Goal: Task Accomplishment & Management: Manage account settings

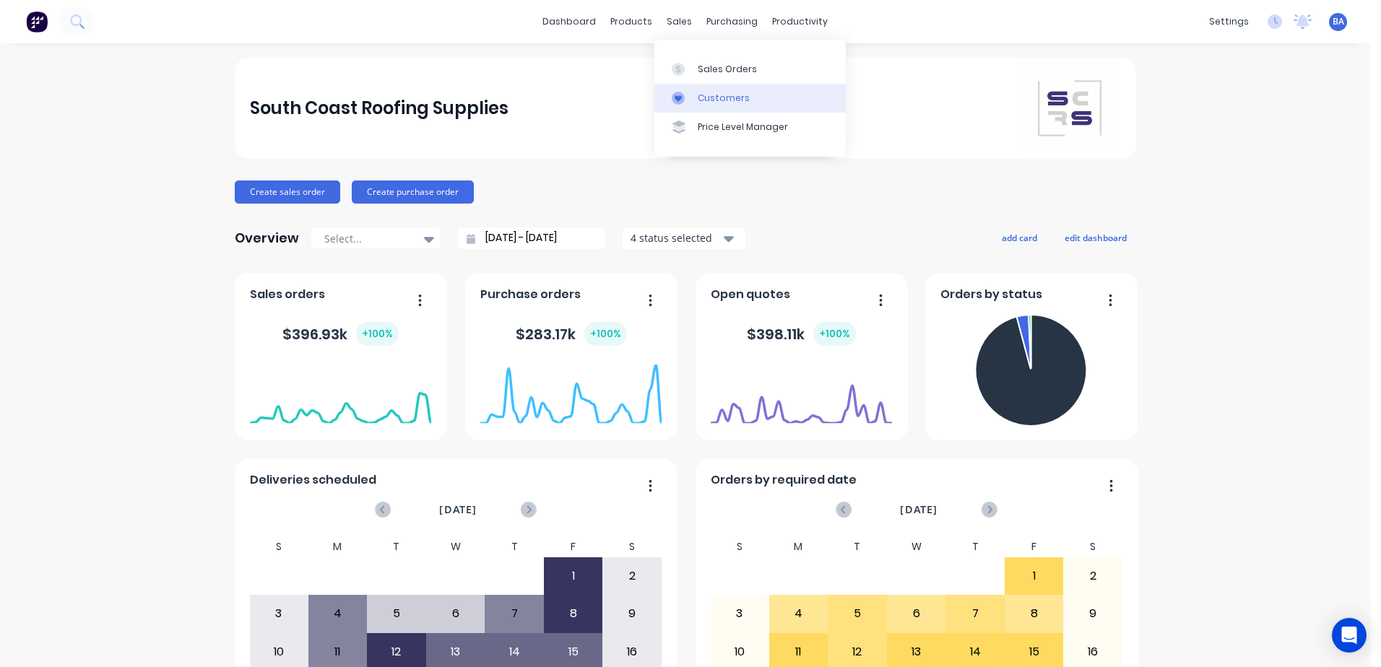
click at [699, 94] on div "Customers" at bounding box center [724, 98] width 52 height 13
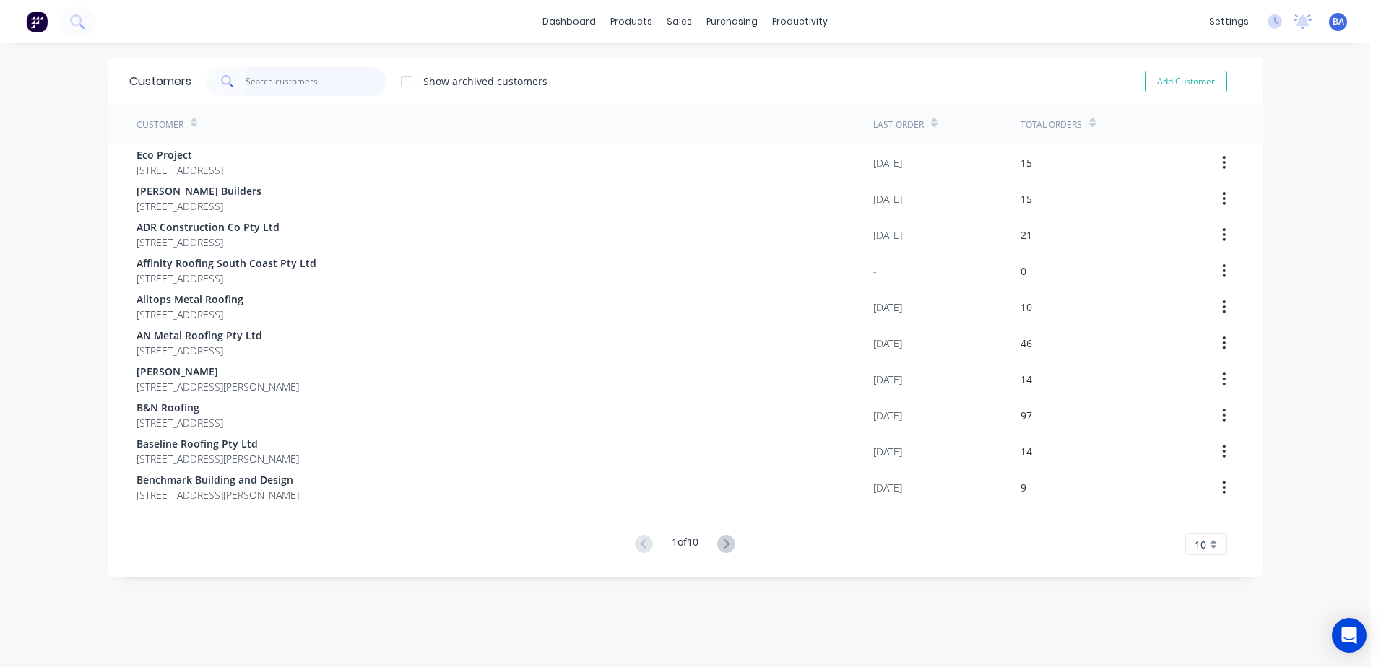
click at [337, 82] on input "text" at bounding box center [316, 81] width 141 height 29
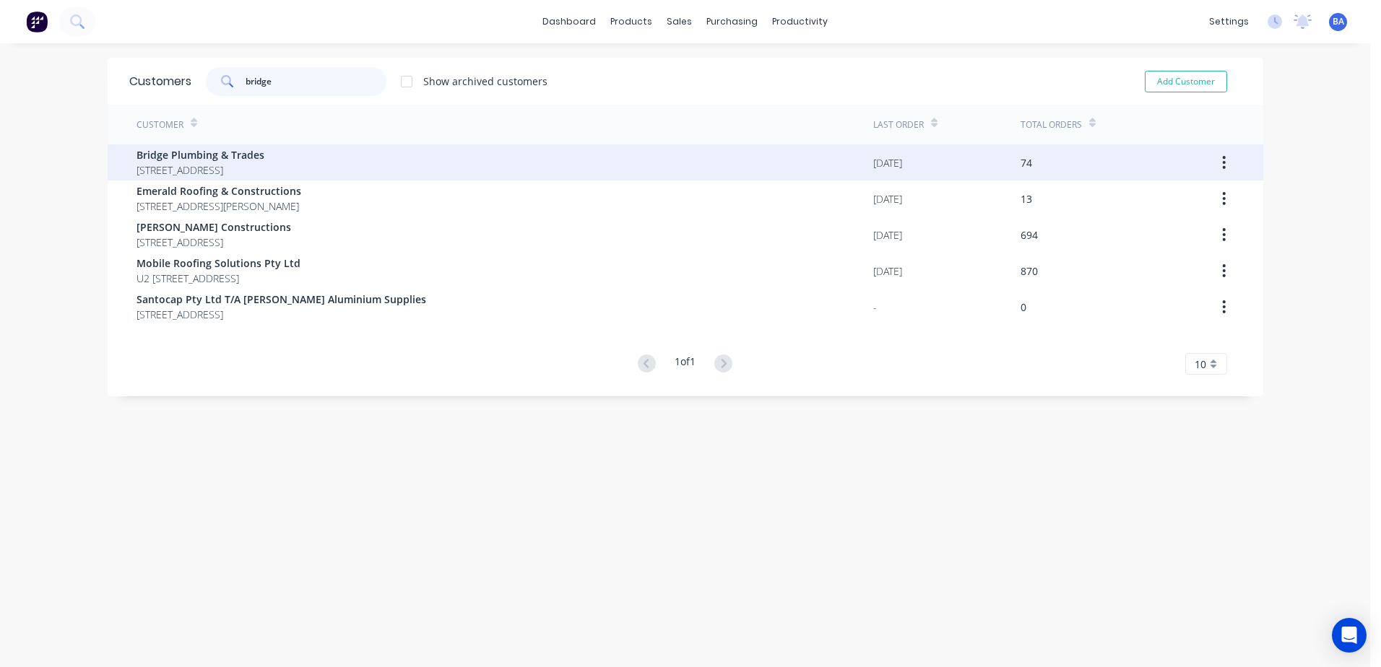
type input "bridge"
click at [264, 156] on span "Bridge Plumbing & Trades" at bounding box center [200, 154] width 128 height 15
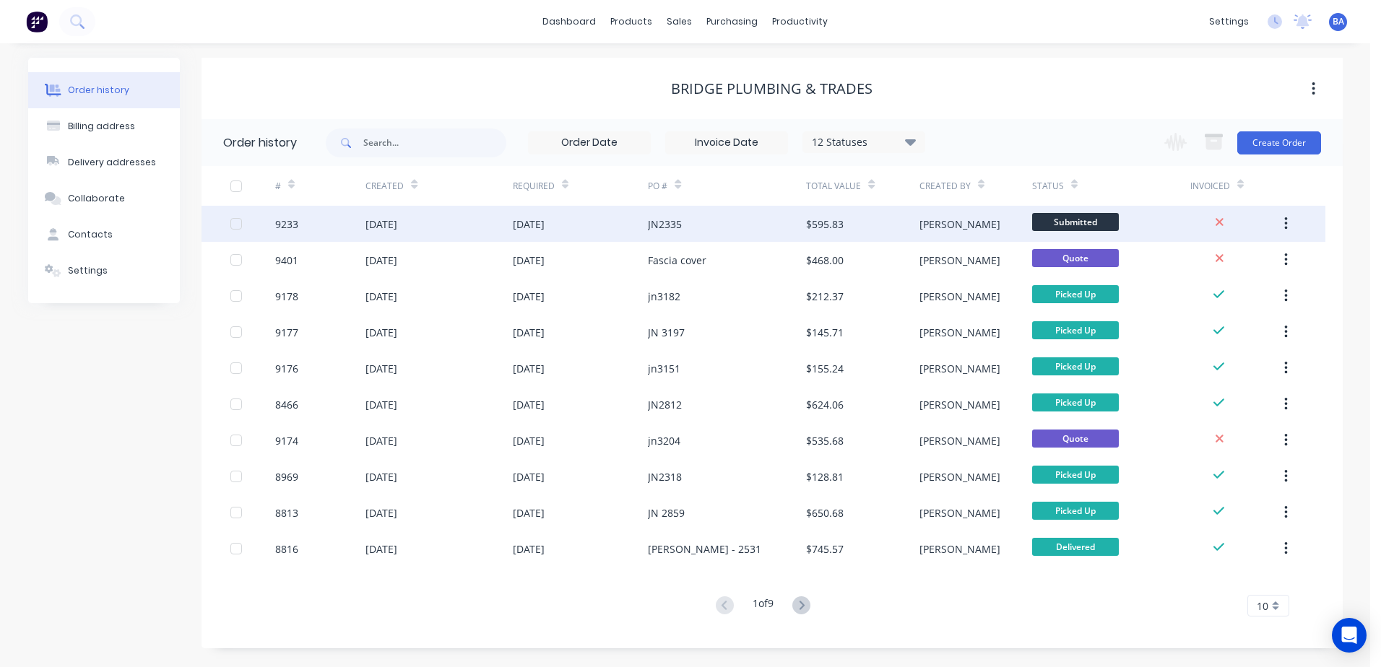
click at [693, 225] on div "JN2335" at bounding box center [727, 224] width 158 height 36
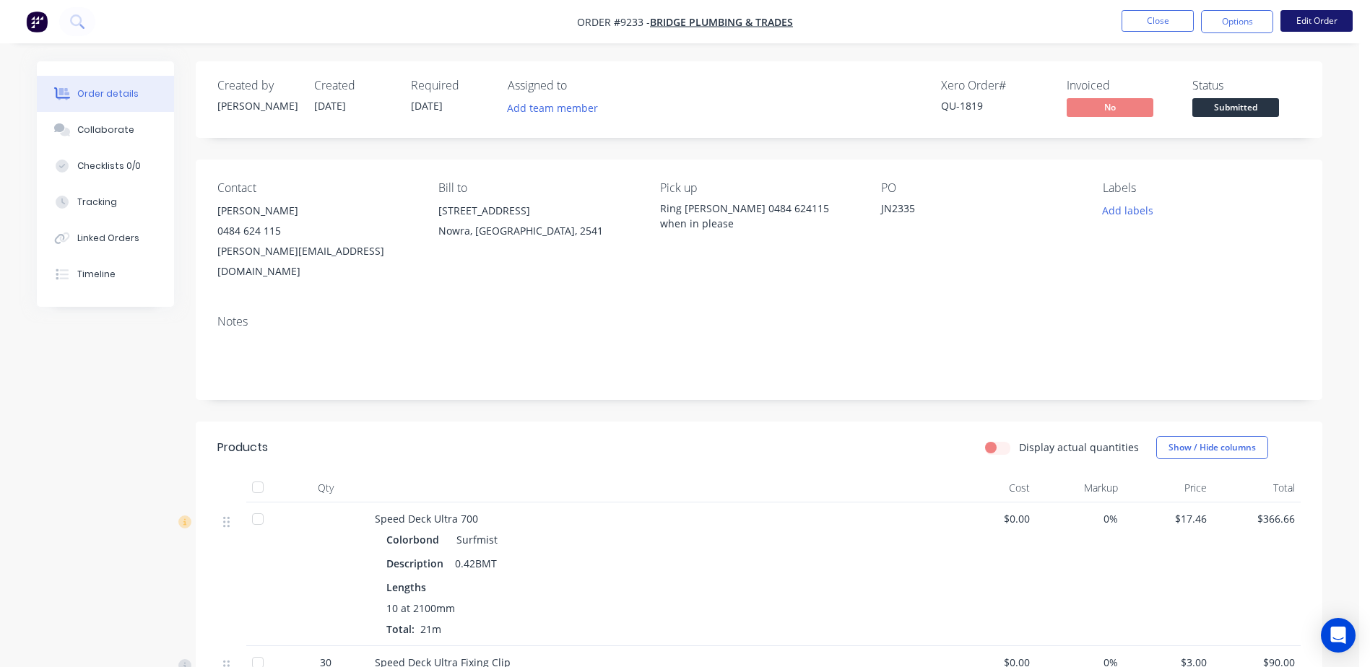
click at [1311, 17] on button "Edit Order" at bounding box center [1316, 21] width 72 height 22
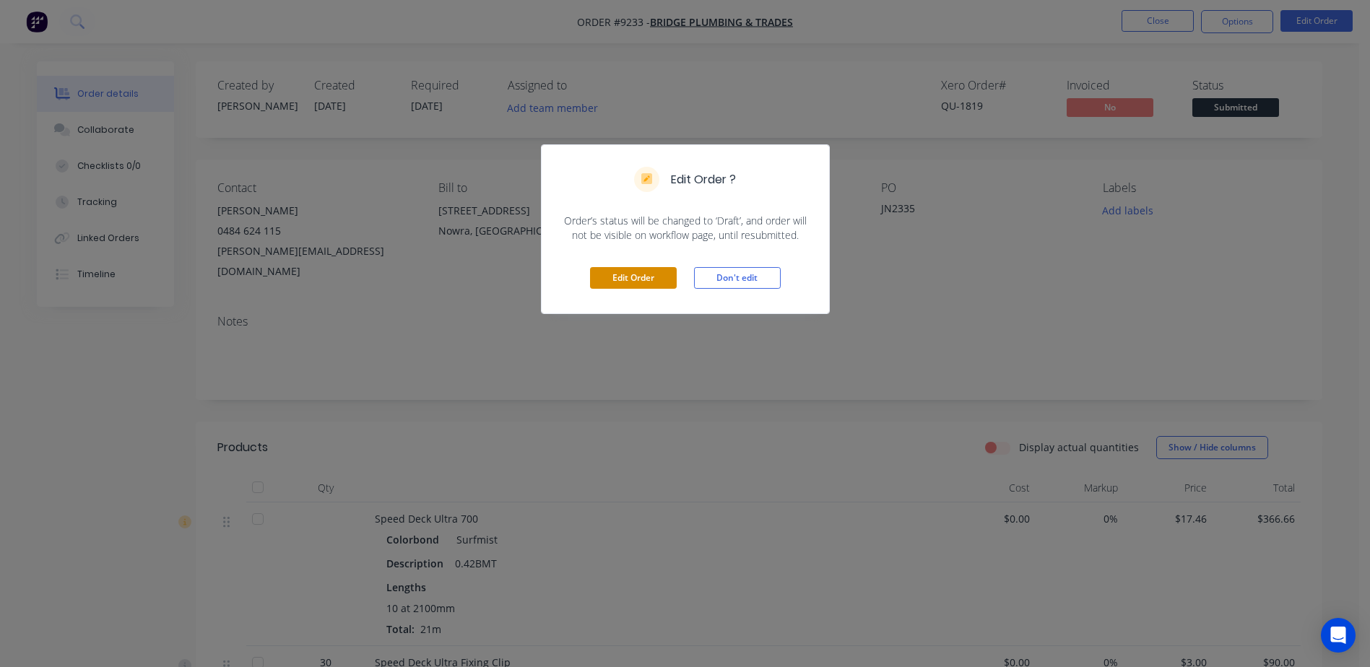
click at [620, 273] on button "Edit Order" at bounding box center [633, 278] width 87 height 22
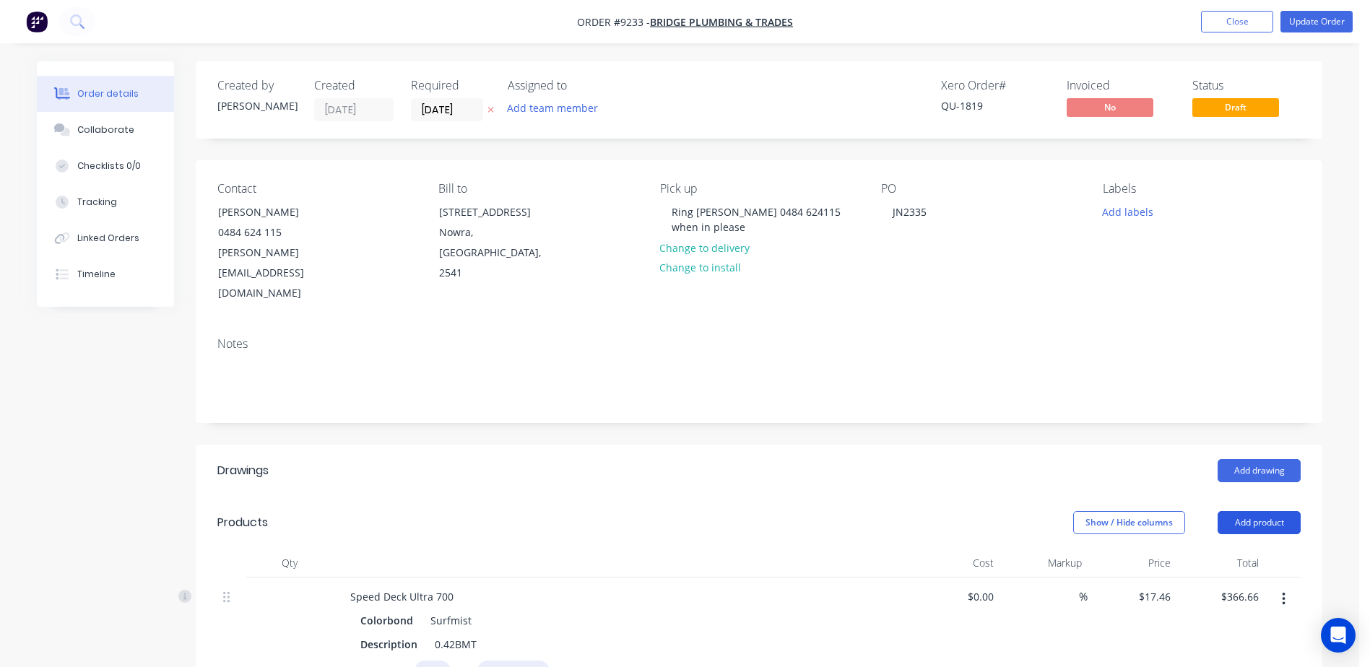
click at [1267, 511] on button "Add product" at bounding box center [1258, 522] width 83 height 23
click at [1245, 549] on div "Product catalogue" at bounding box center [1231, 559] width 111 height 21
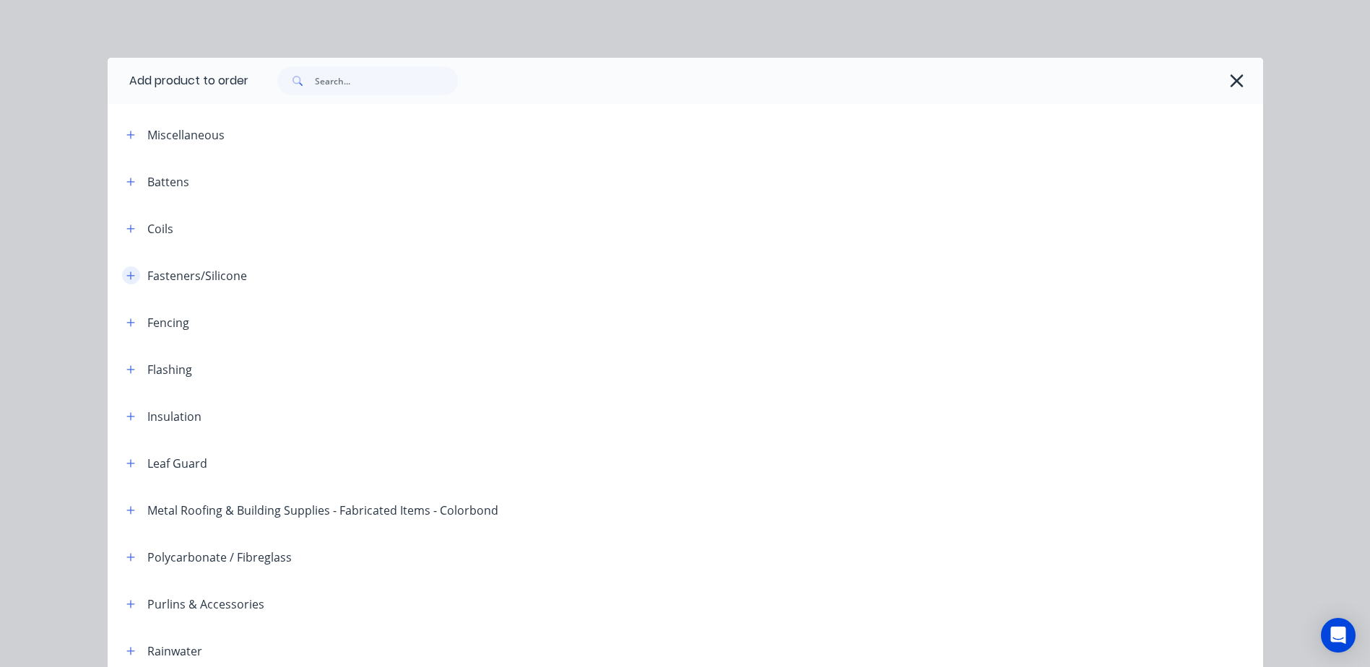
click at [126, 275] on icon "button" at bounding box center [130, 276] width 8 height 8
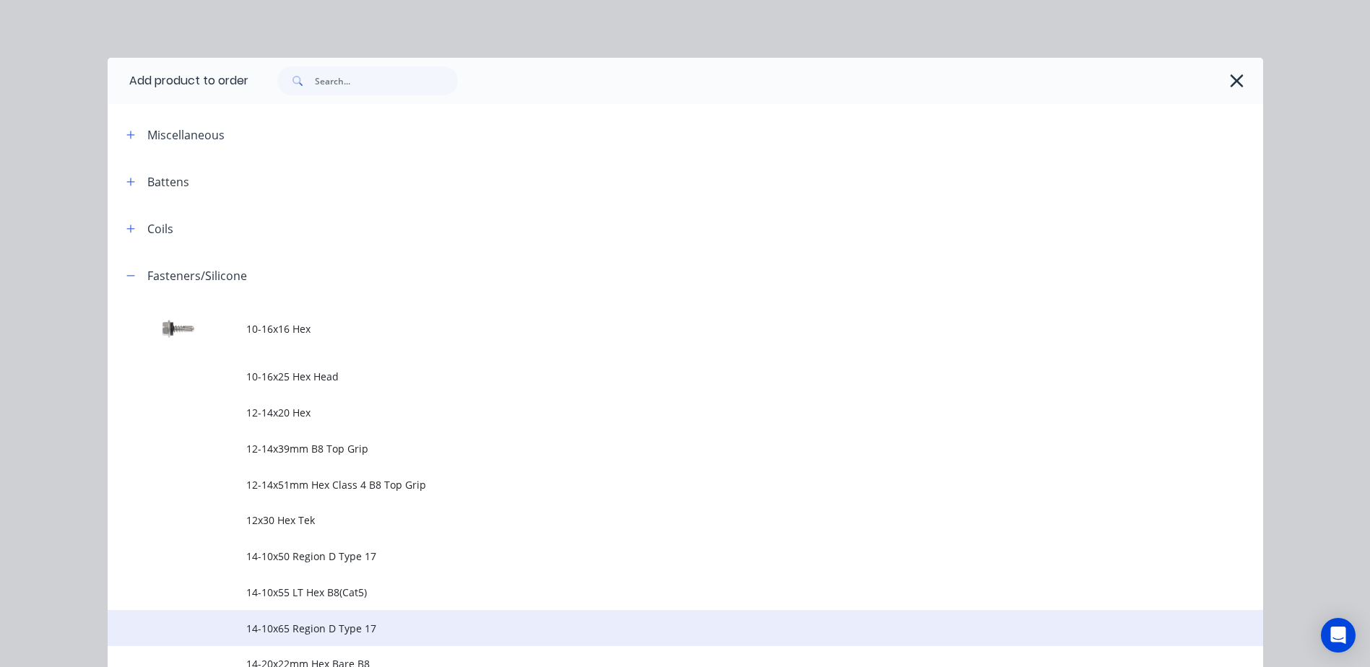
scroll to position [361, 0]
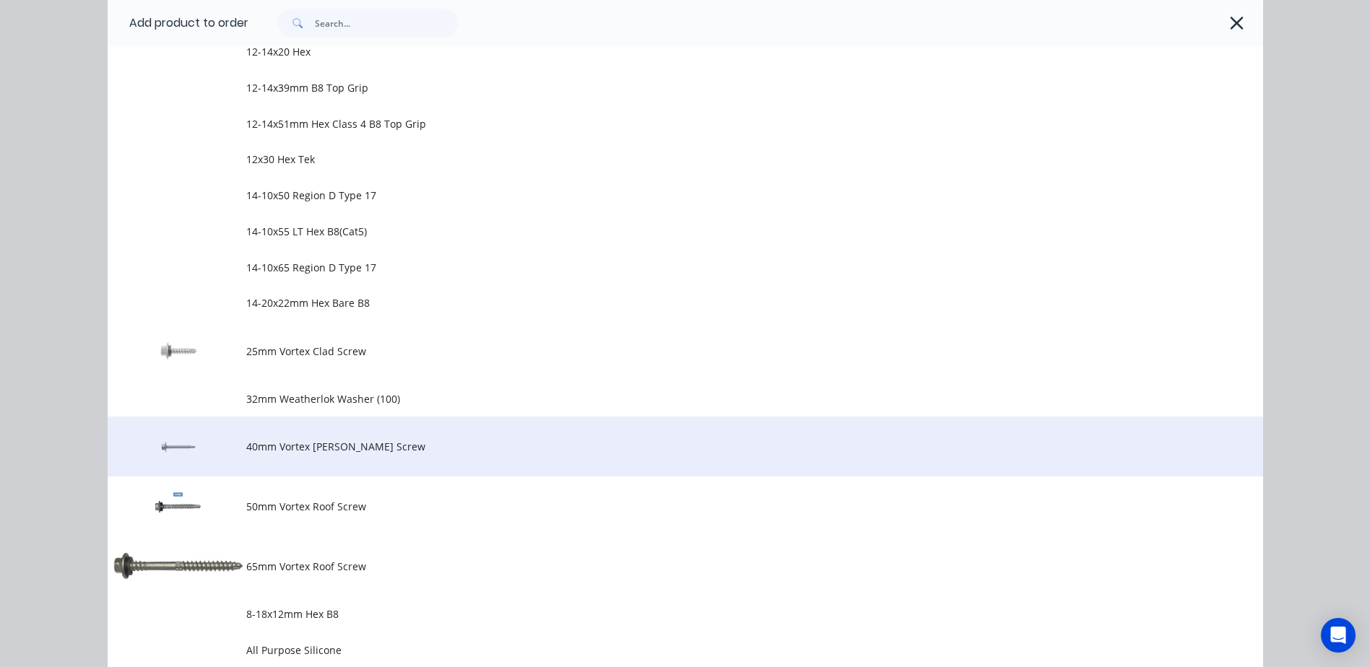
click at [327, 438] on td "40mm Vortex [PERSON_NAME] Screw" at bounding box center [754, 447] width 1017 height 60
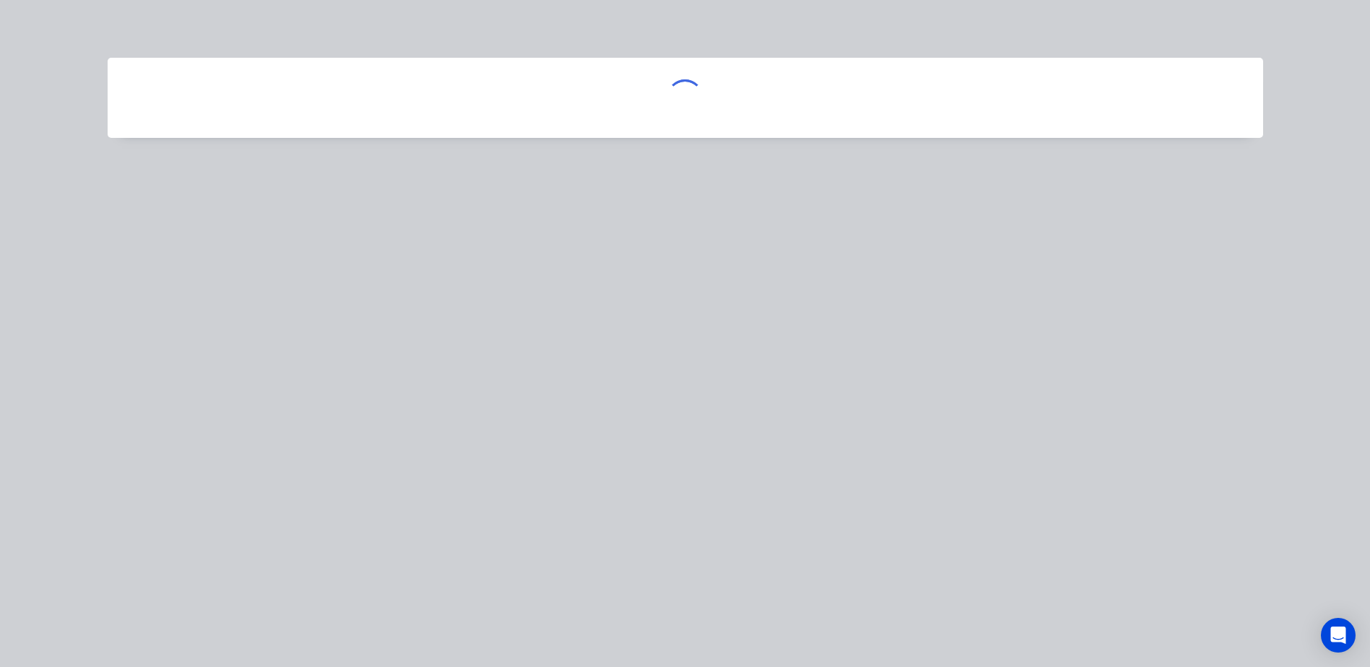
scroll to position [0, 0]
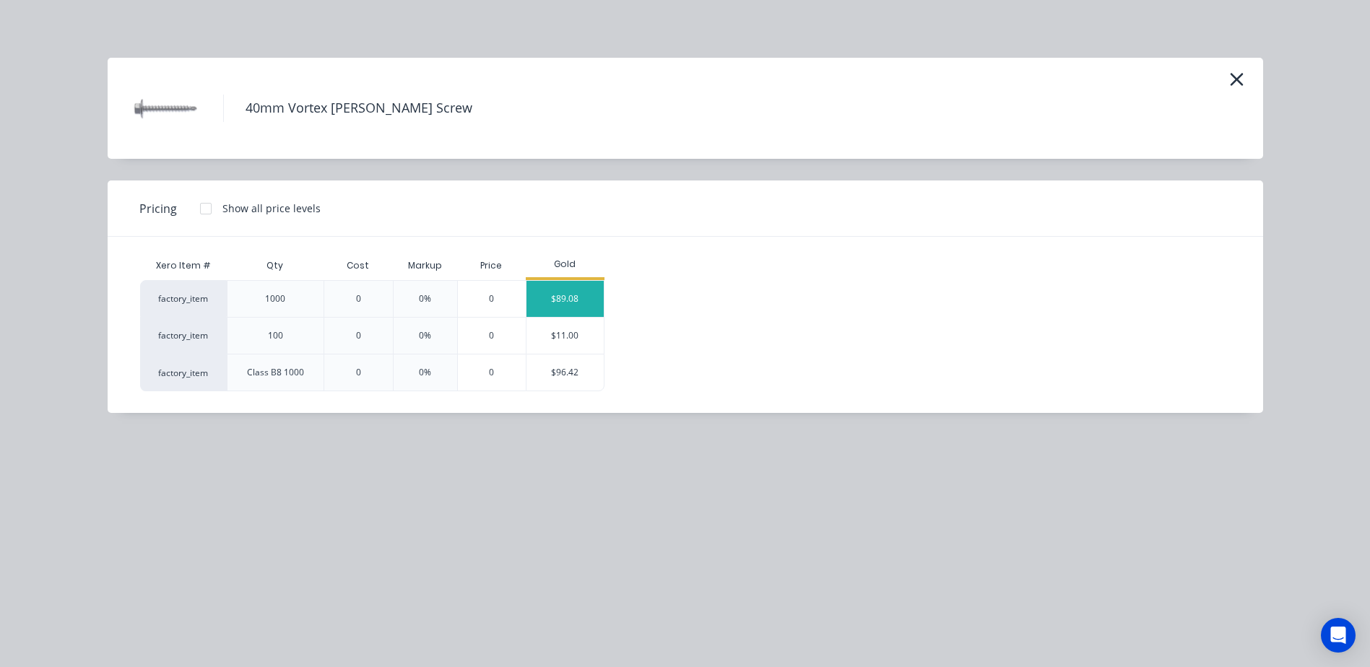
click at [537, 287] on div "$89.08" at bounding box center [564, 299] width 77 height 36
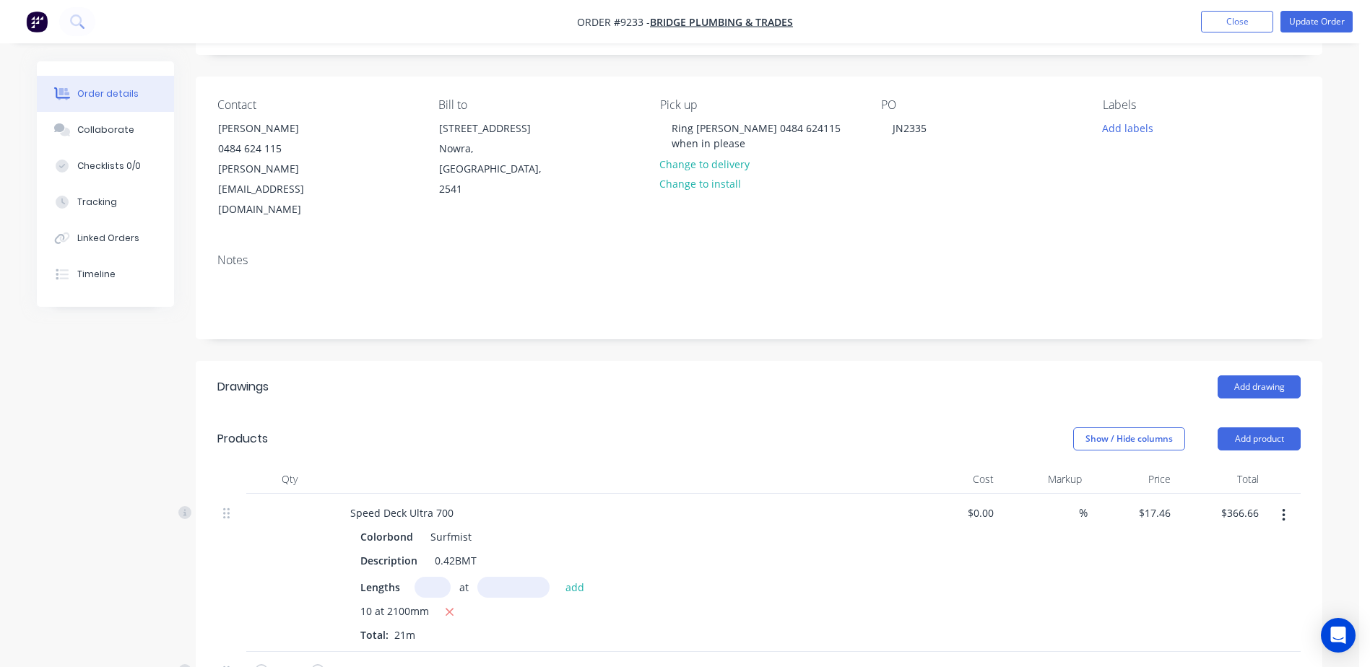
scroll to position [361, 0]
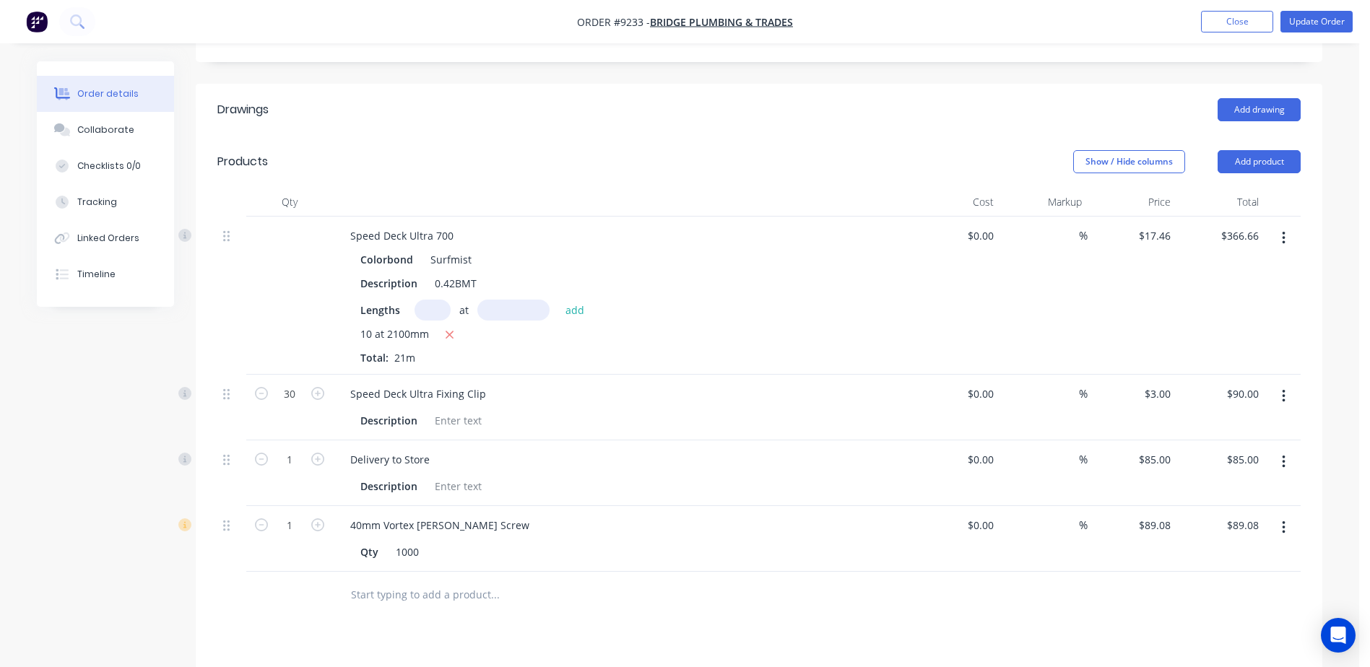
click at [1284, 520] on icon "button" at bounding box center [1284, 528] width 4 height 16
click at [1205, 642] on div "Delete" at bounding box center [1231, 652] width 111 height 21
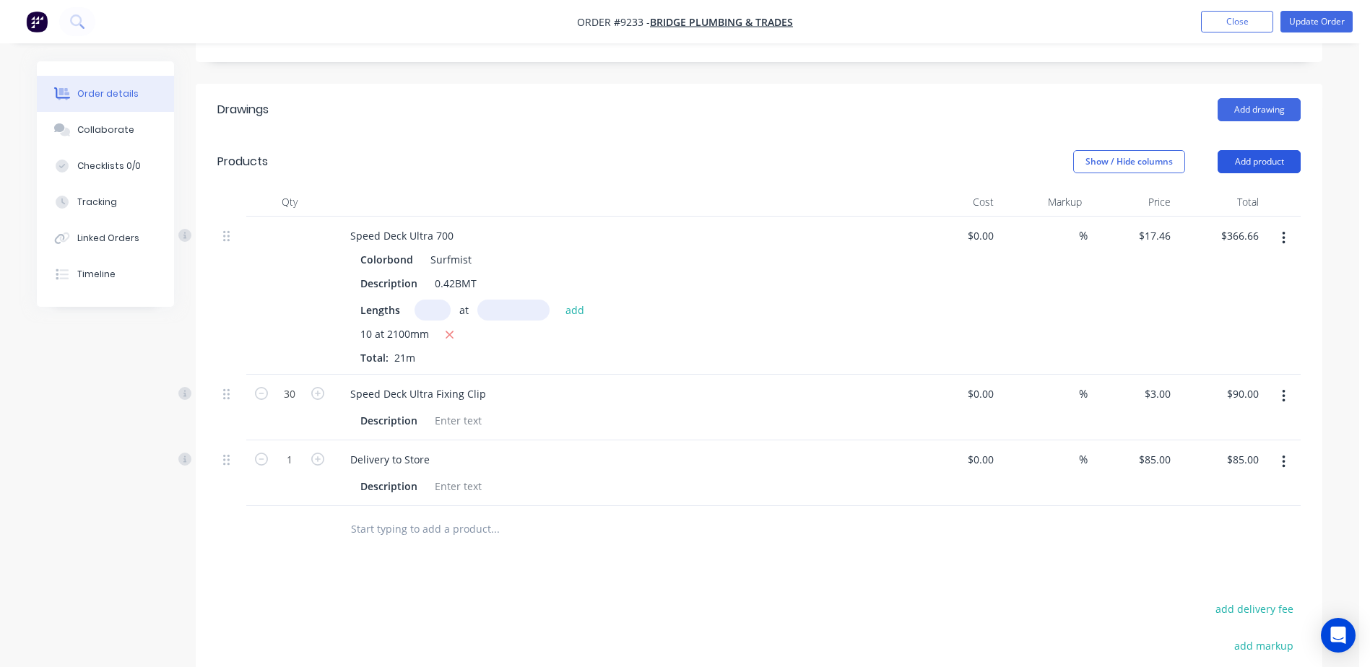
click at [1255, 150] on button "Add product" at bounding box center [1258, 161] width 83 height 23
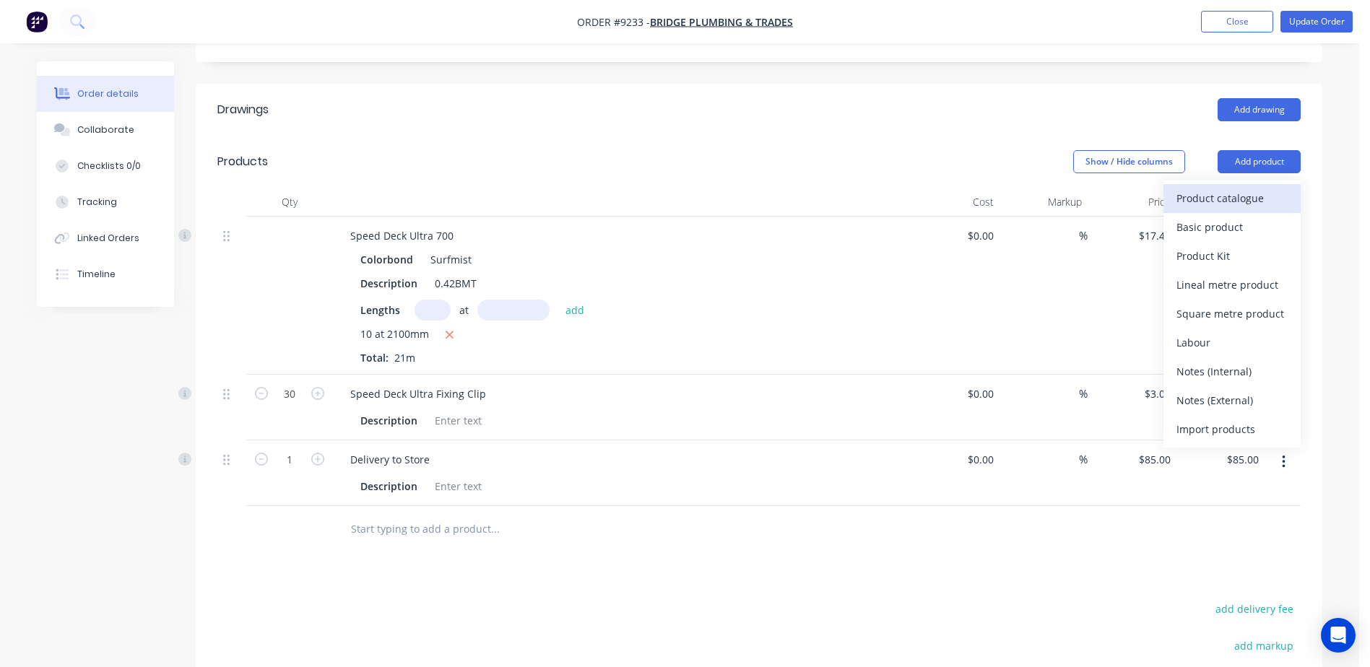
click at [1215, 188] on div "Product catalogue" at bounding box center [1231, 198] width 111 height 21
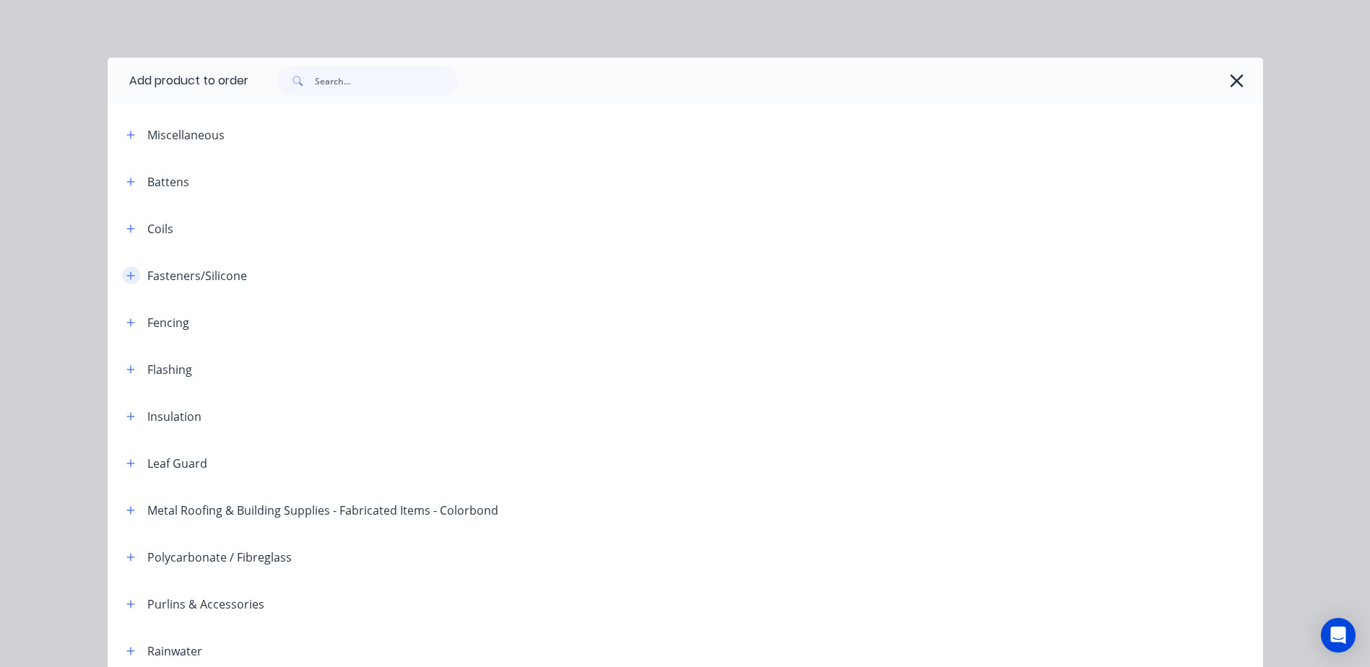
click at [126, 277] on icon "button" at bounding box center [130, 276] width 9 height 10
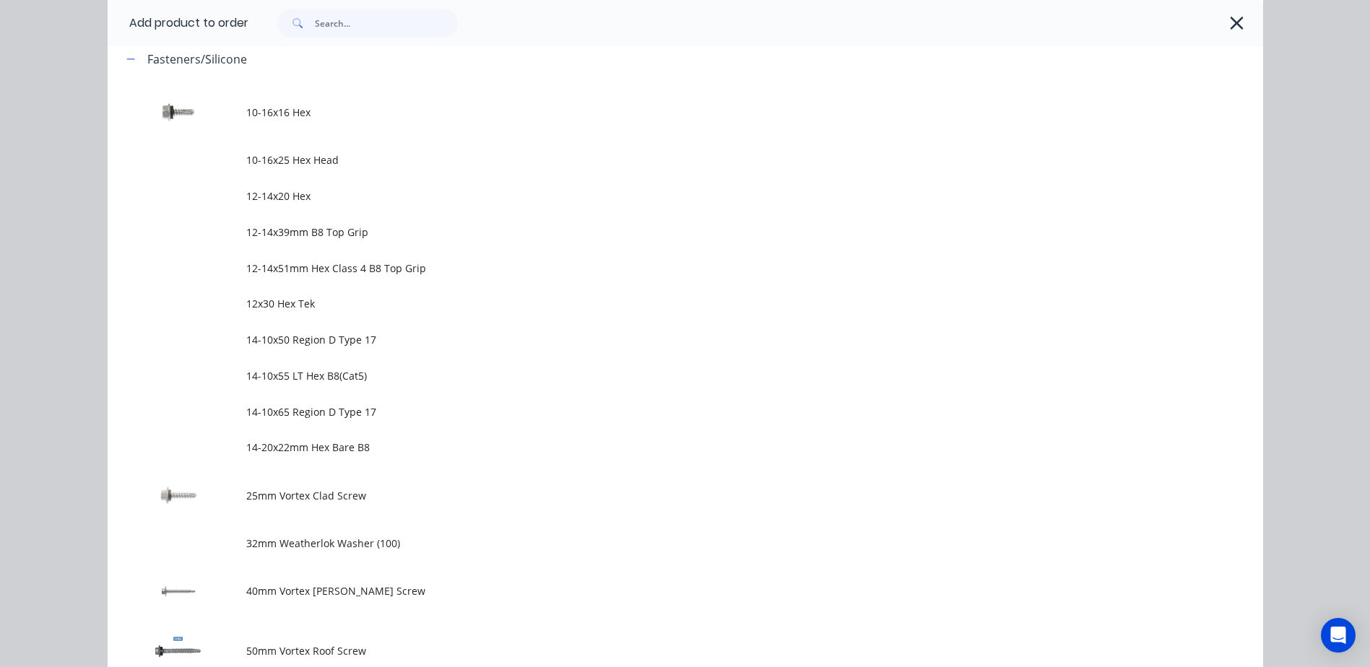
scroll to position [578, 0]
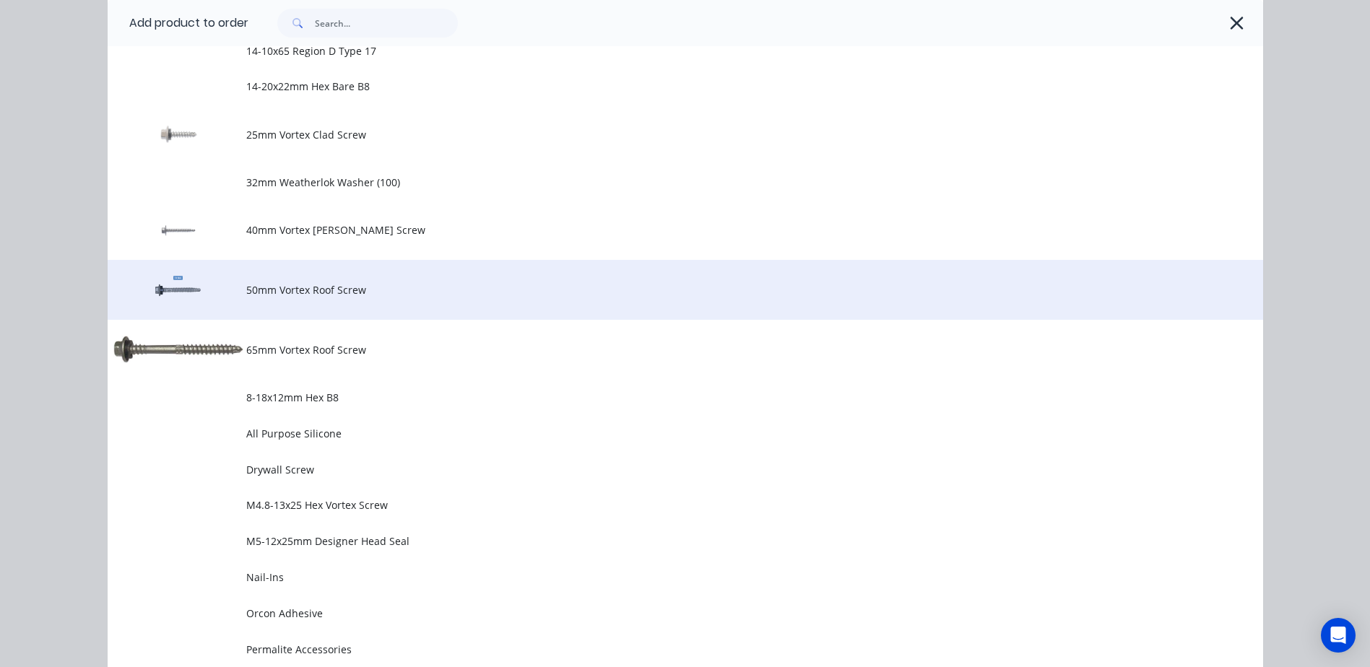
click at [364, 290] on span "50mm Vortex Roof Screw" at bounding box center [652, 289] width 813 height 15
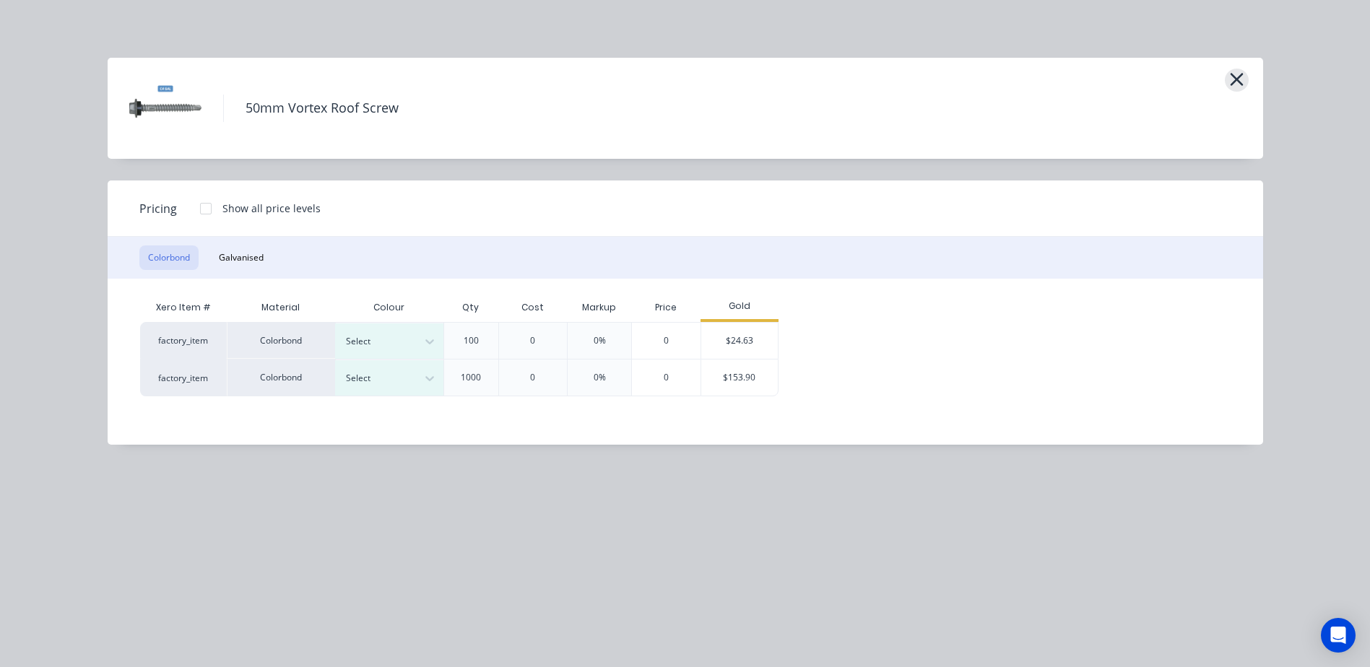
click at [1230, 77] on icon "button" at bounding box center [1236, 79] width 15 height 20
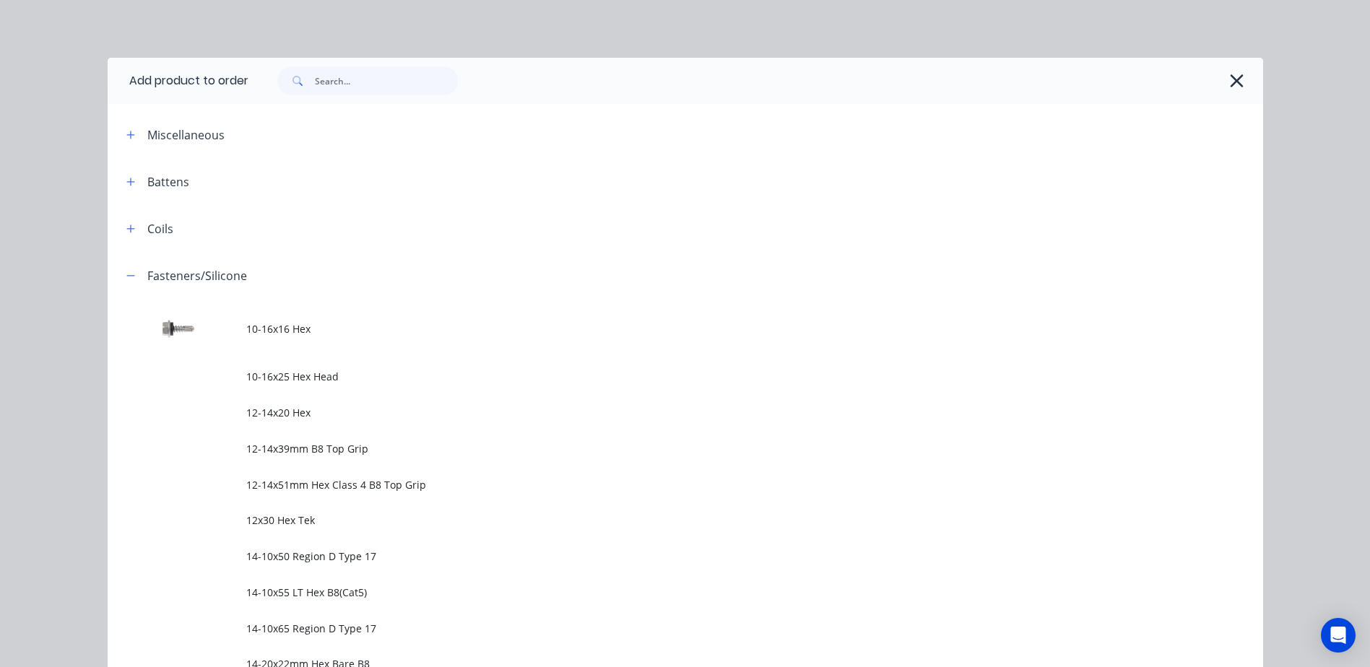
scroll to position [252, 0]
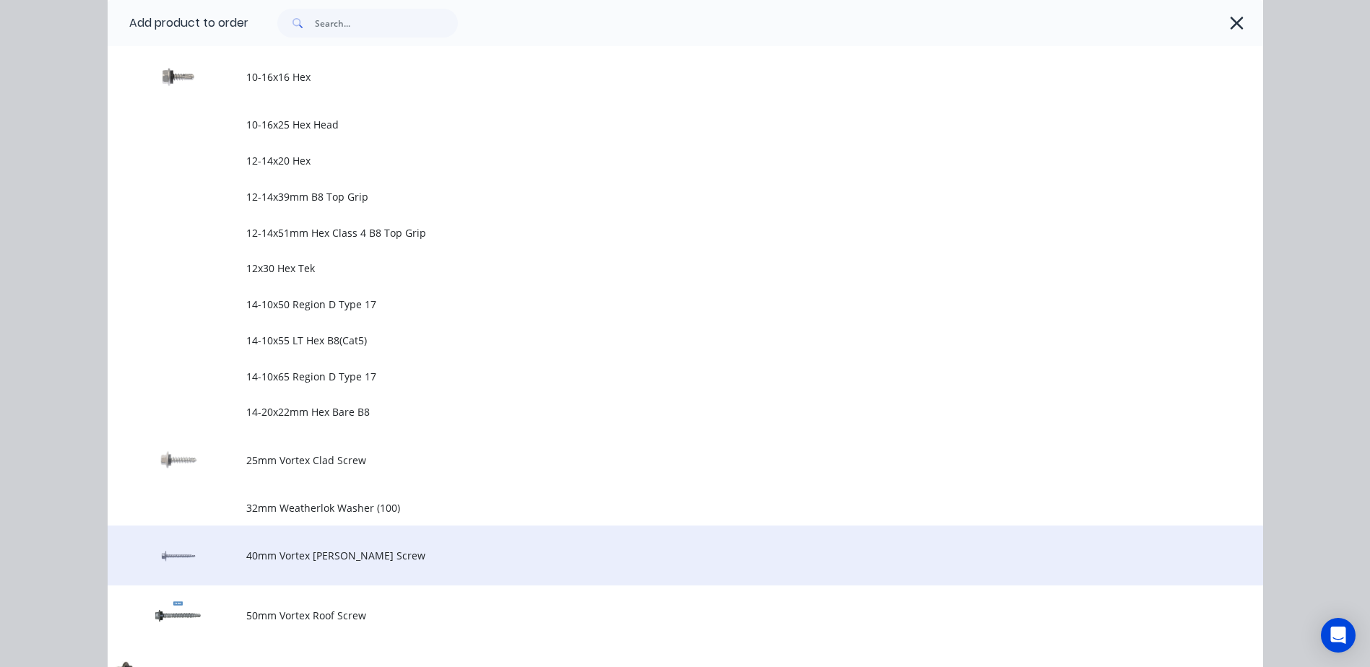
click at [317, 550] on span "40mm Vortex [PERSON_NAME] Screw" at bounding box center [652, 555] width 813 height 15
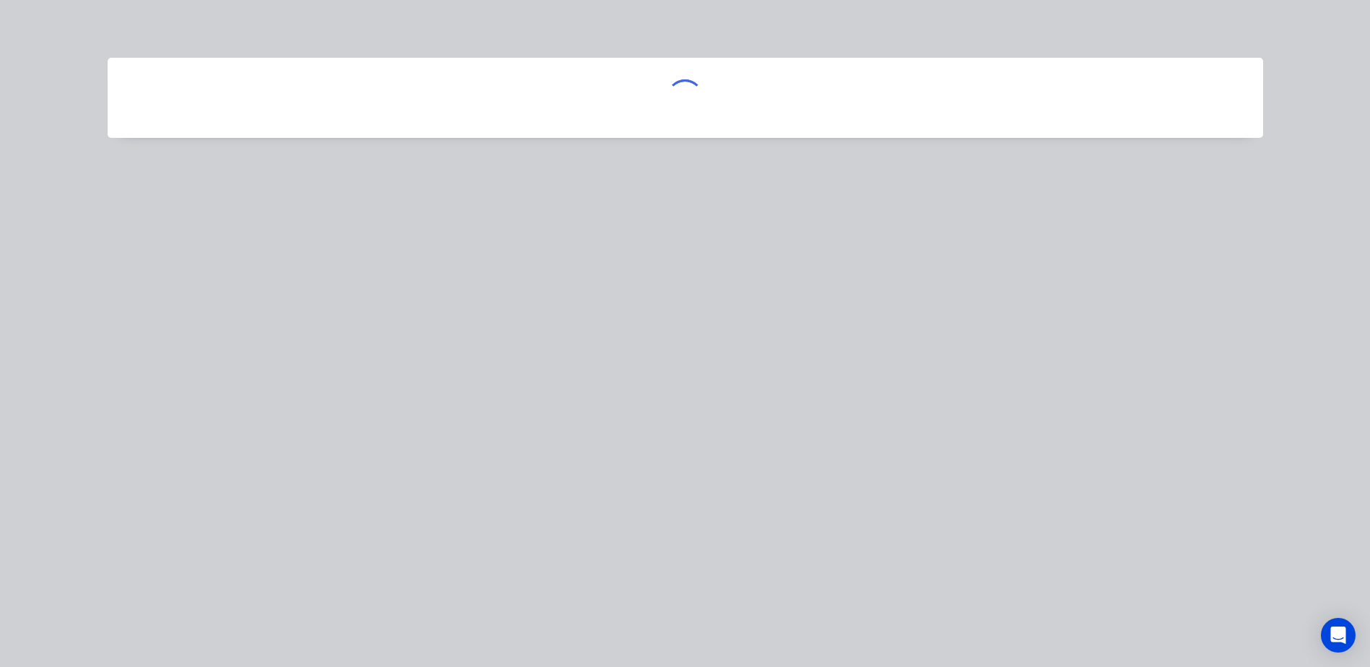
scroll to position [0, 0]
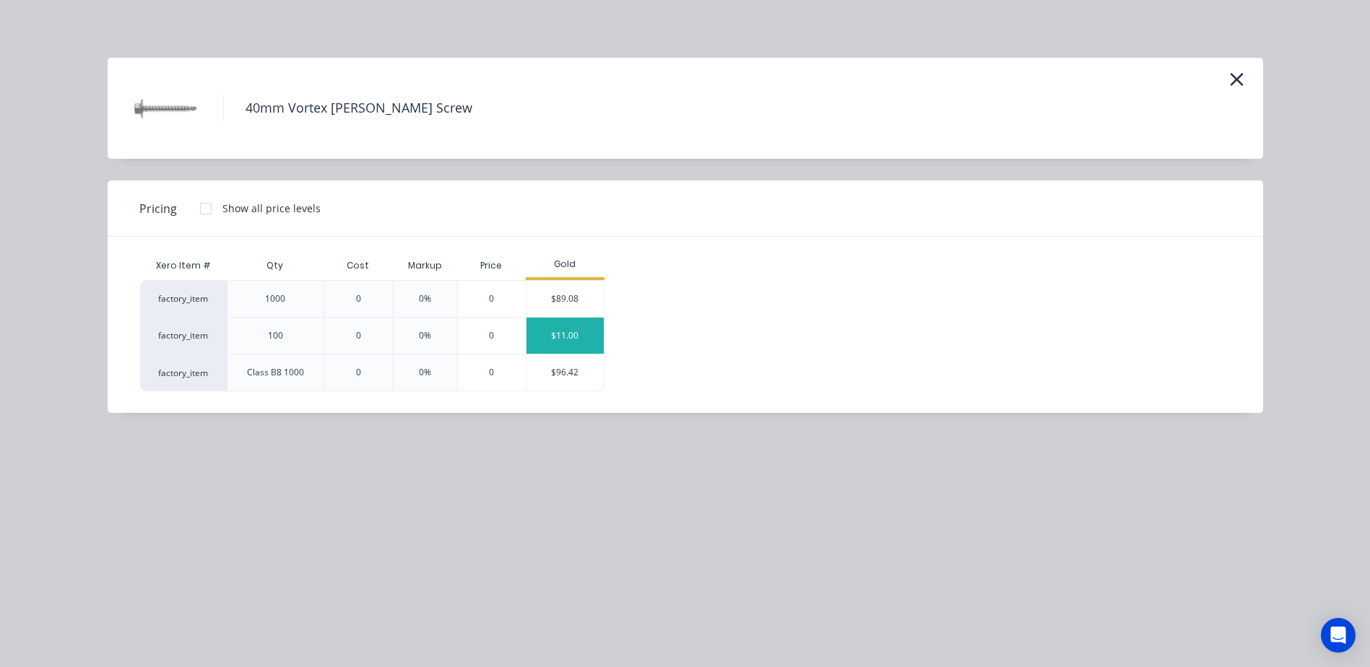
click at [550, 331] on div "$11.00" at bounding box center [564, 336] width 77 height 36
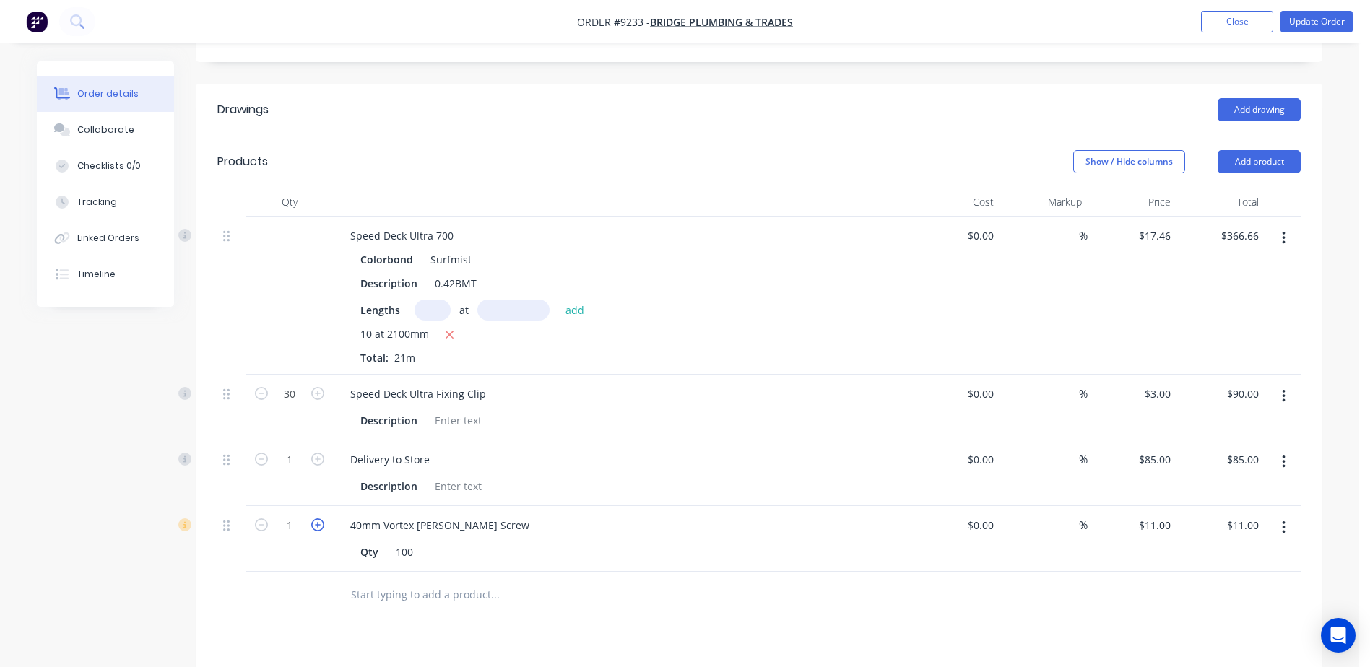
click at [314, 518] on icon "button" at bounding box center [317, 524] width 13 height 13
type input "2"
type input "$22.00"
click at [315, 518] on icon "button" at bounding box center [317, 524] width 13 height 13
type input "3"
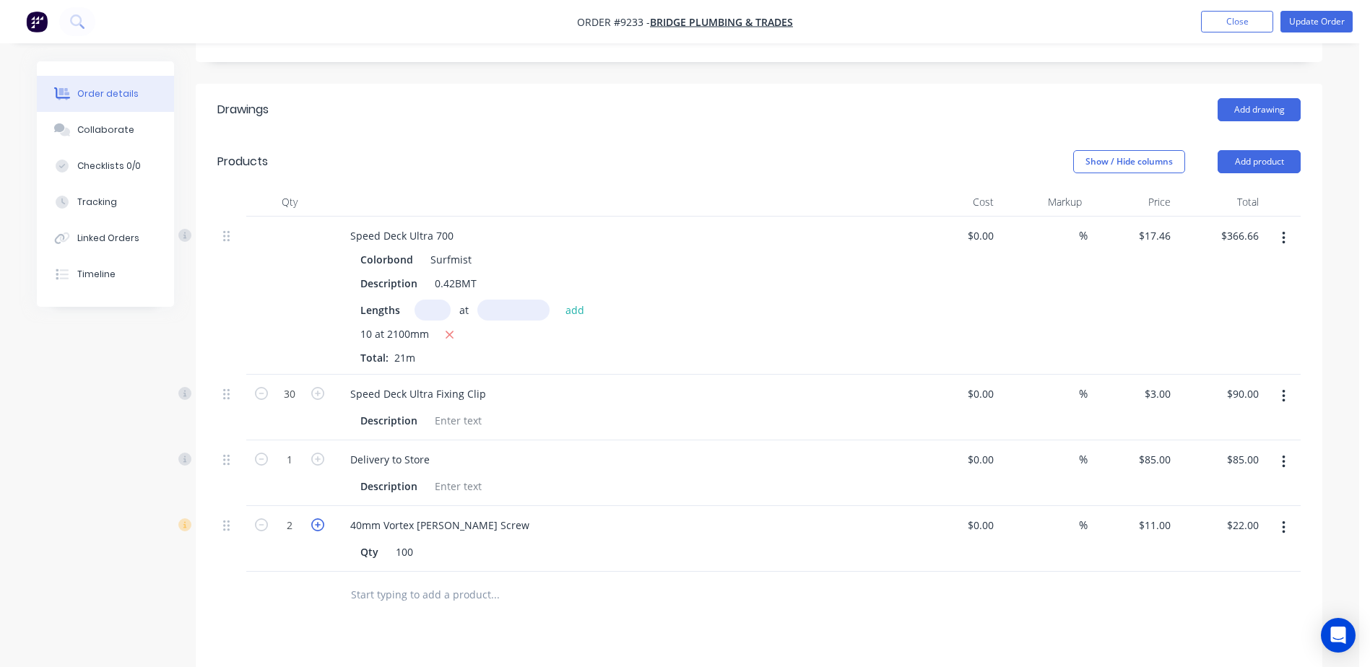
type input "$33.00"
click at [315, 518] on icon "button" at bounding box center [317, 524] width 13 height 13
type input "4"
type input "$44.00"
click at [315, 518] on icon "button" at bounding box center [317, 524] width 13 height 13
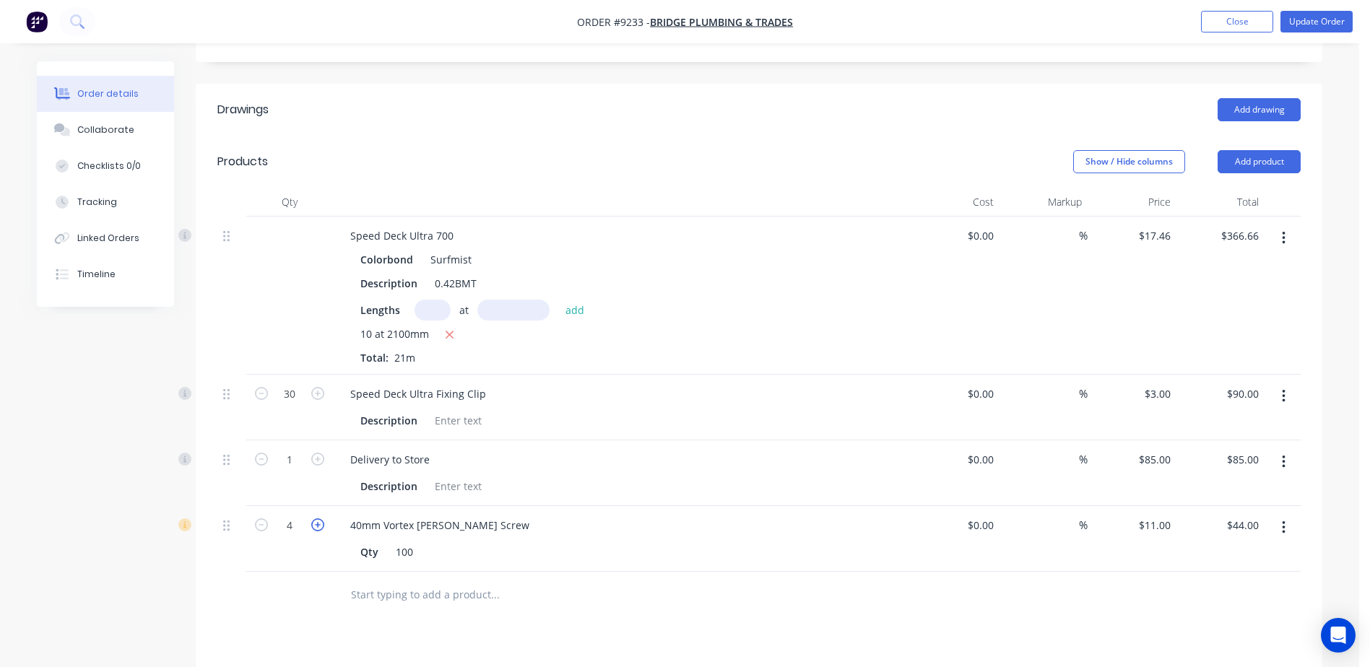
type input "5"
type input "$55.00"
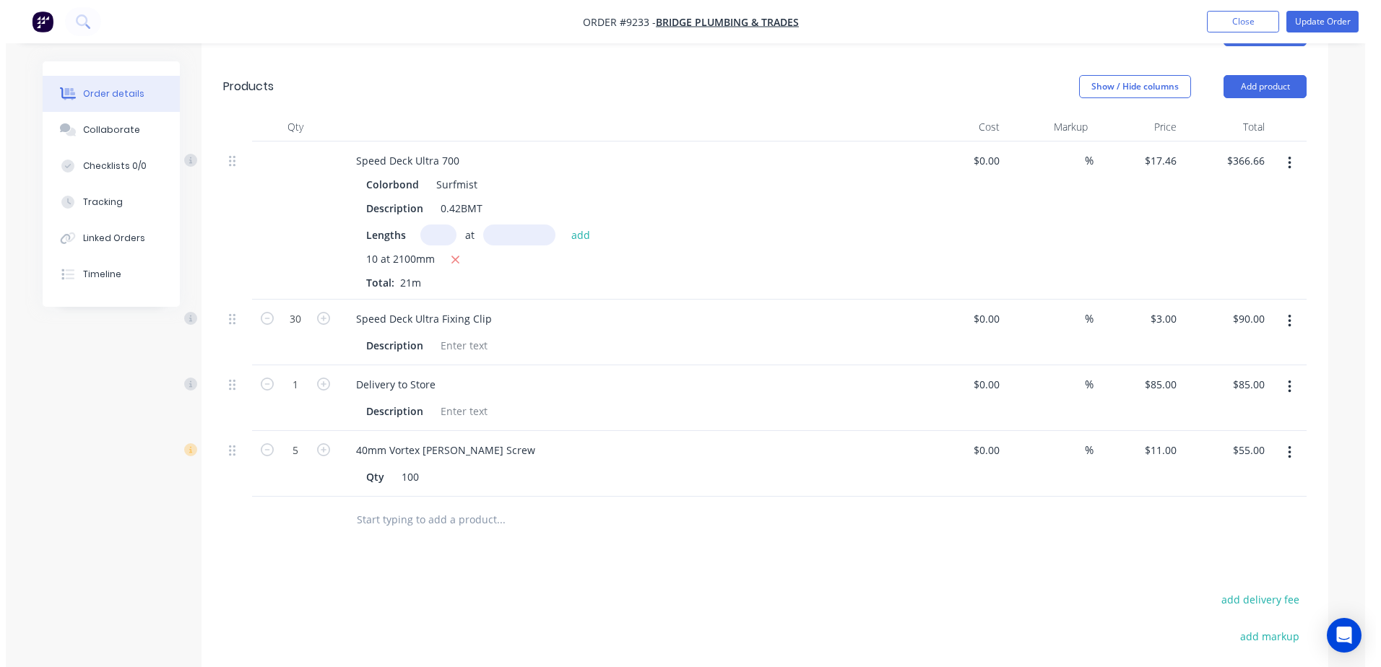
scroll to position [72, 0]
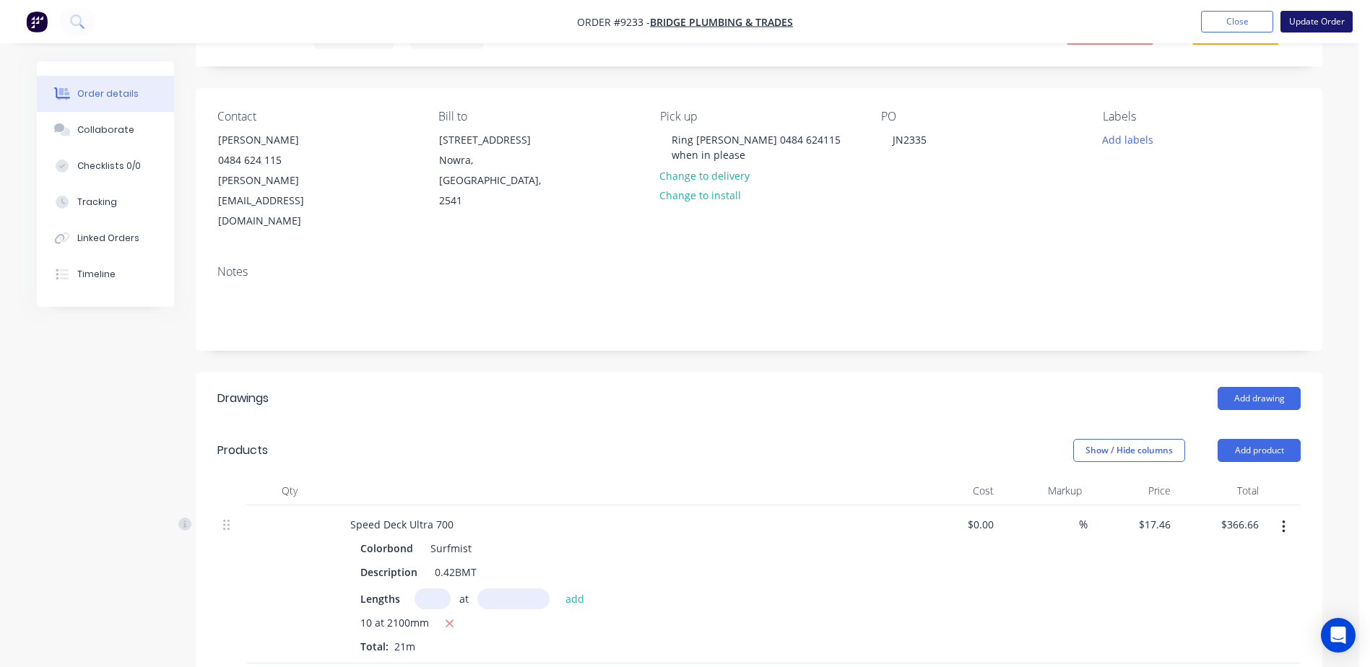
click at [1309, 19] on button "Update Order" at bounding box center [1316, 22] width 72 height 22
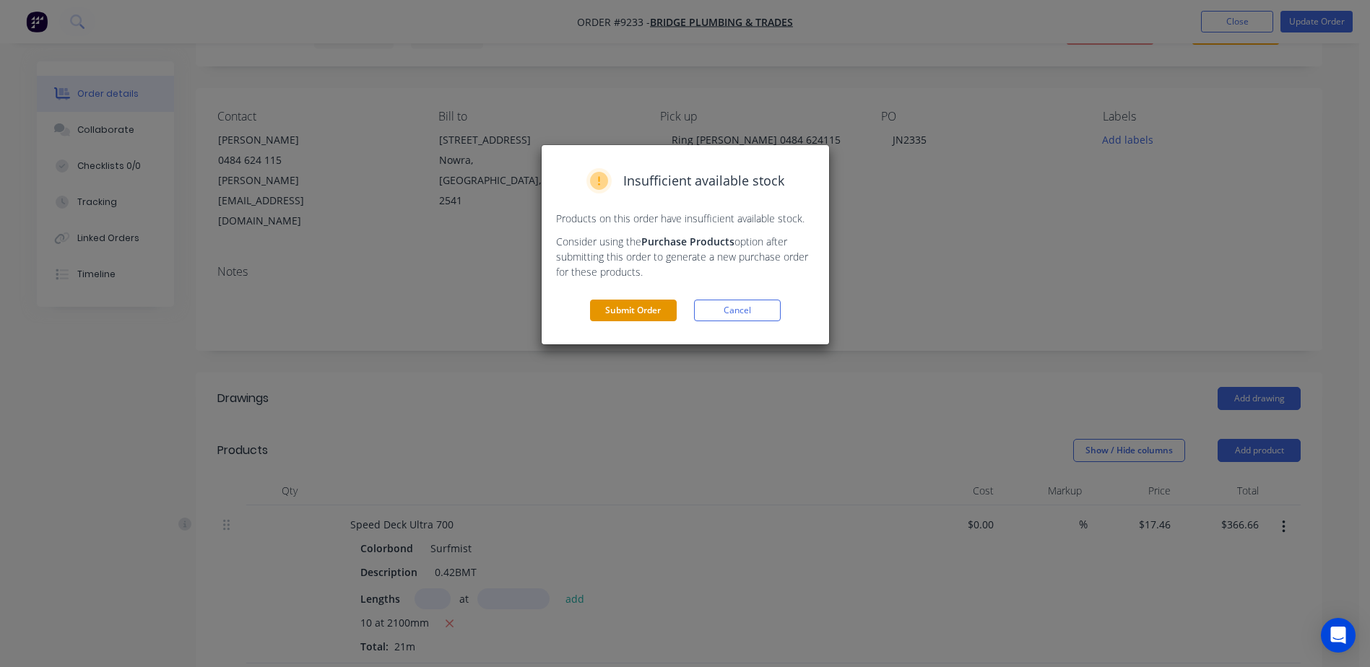
click at [656, 303] on button "Submit Order" at bounding box center [633, 311] width 87 height 22
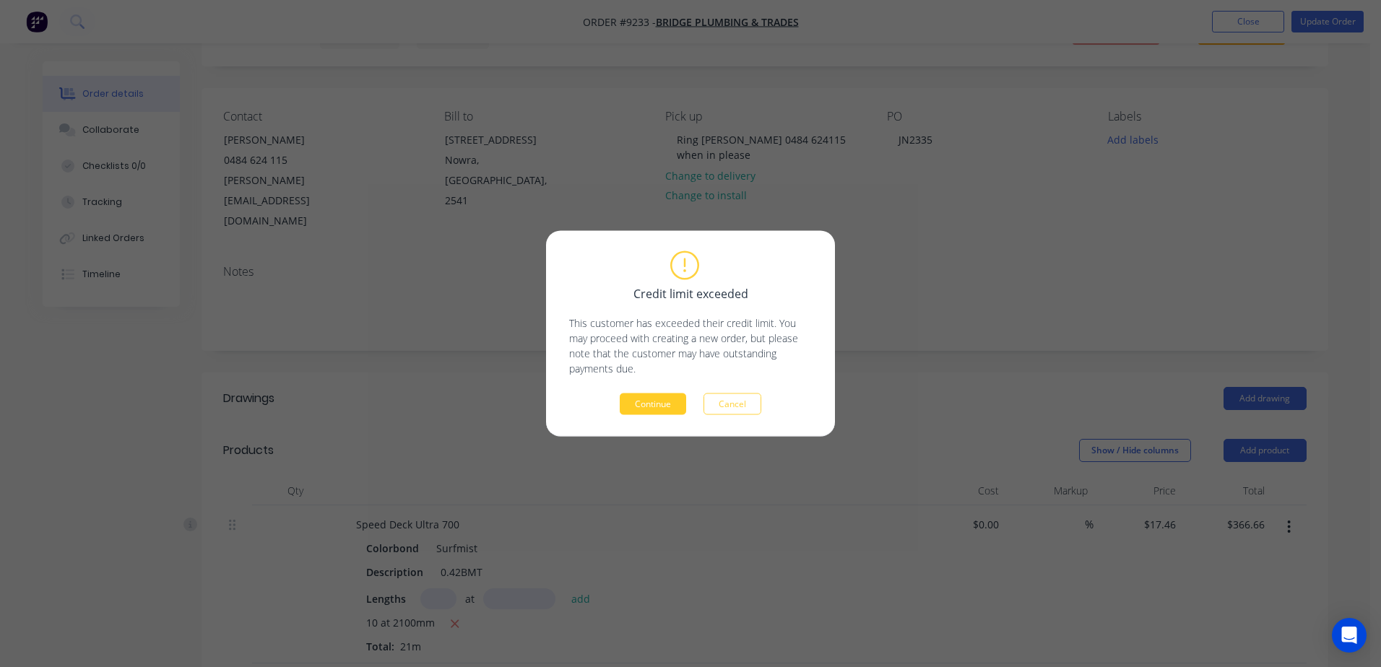
click at [651, 408] on button "Continue" at bounding box center [653, 405] width 66 height 22
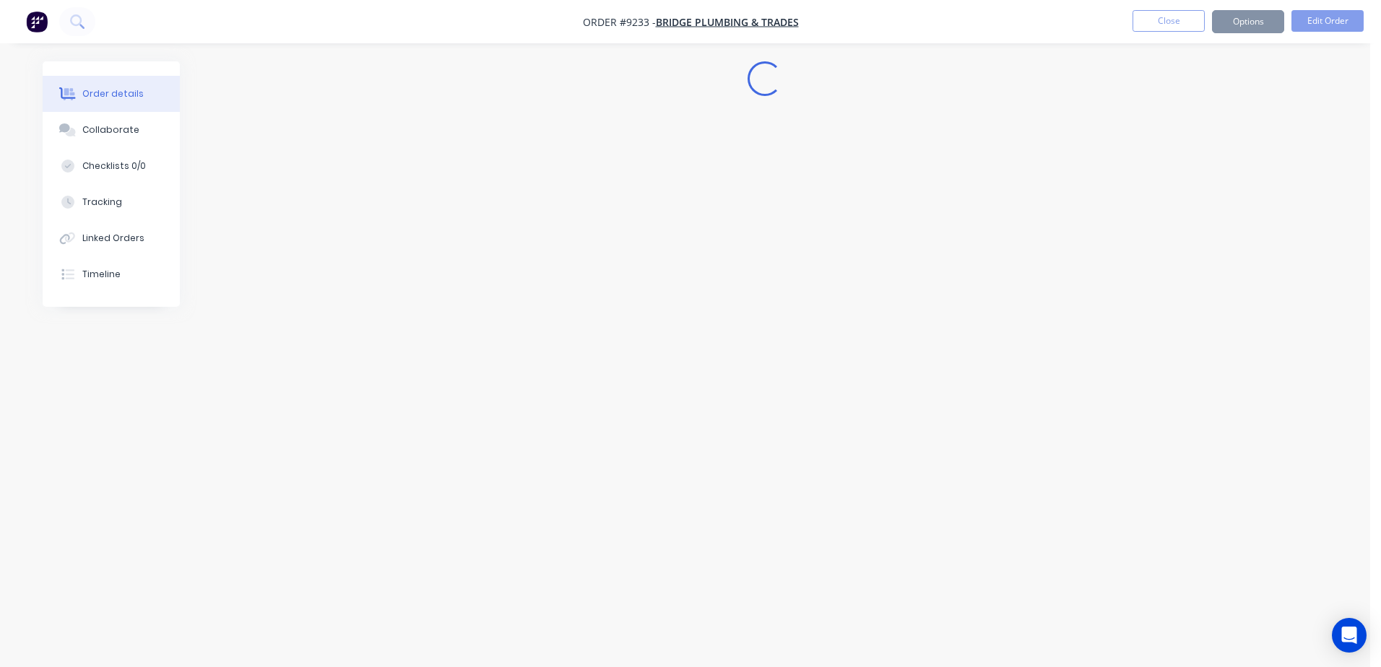
scroll to position [0, 0]
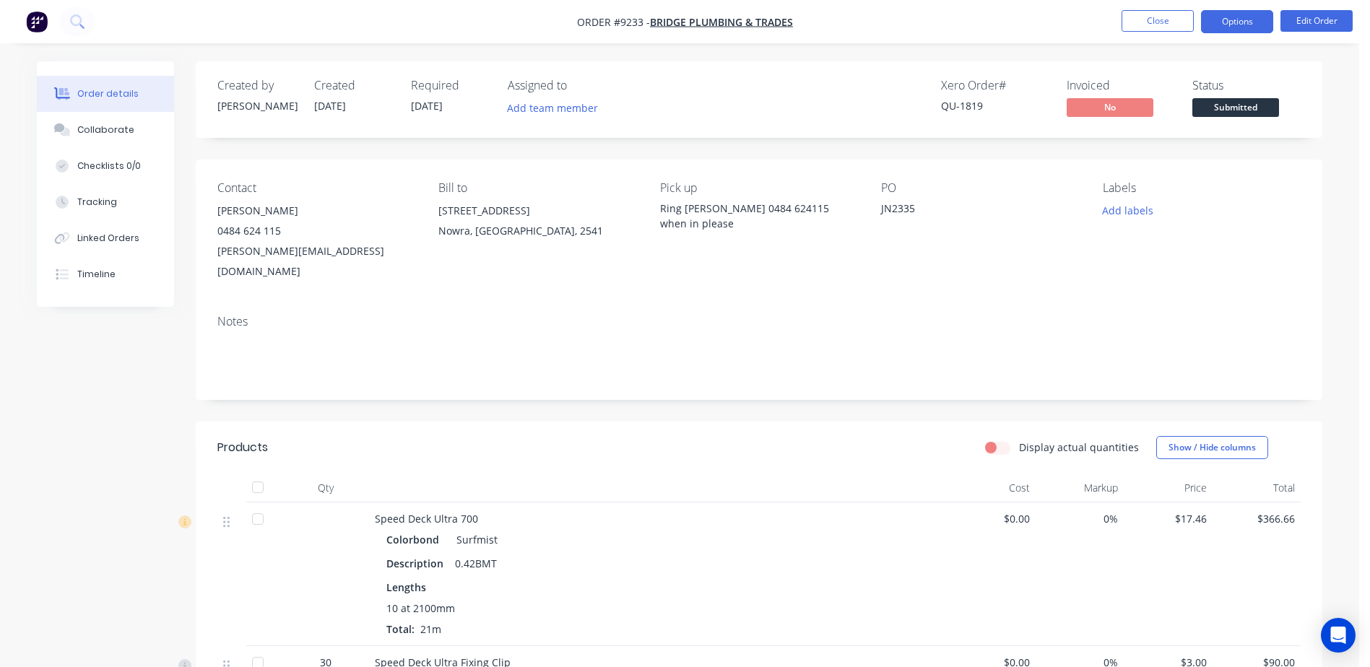
click at [1233, 24] on button "Options" at bounding box center [1237, 21] width 72 height 23
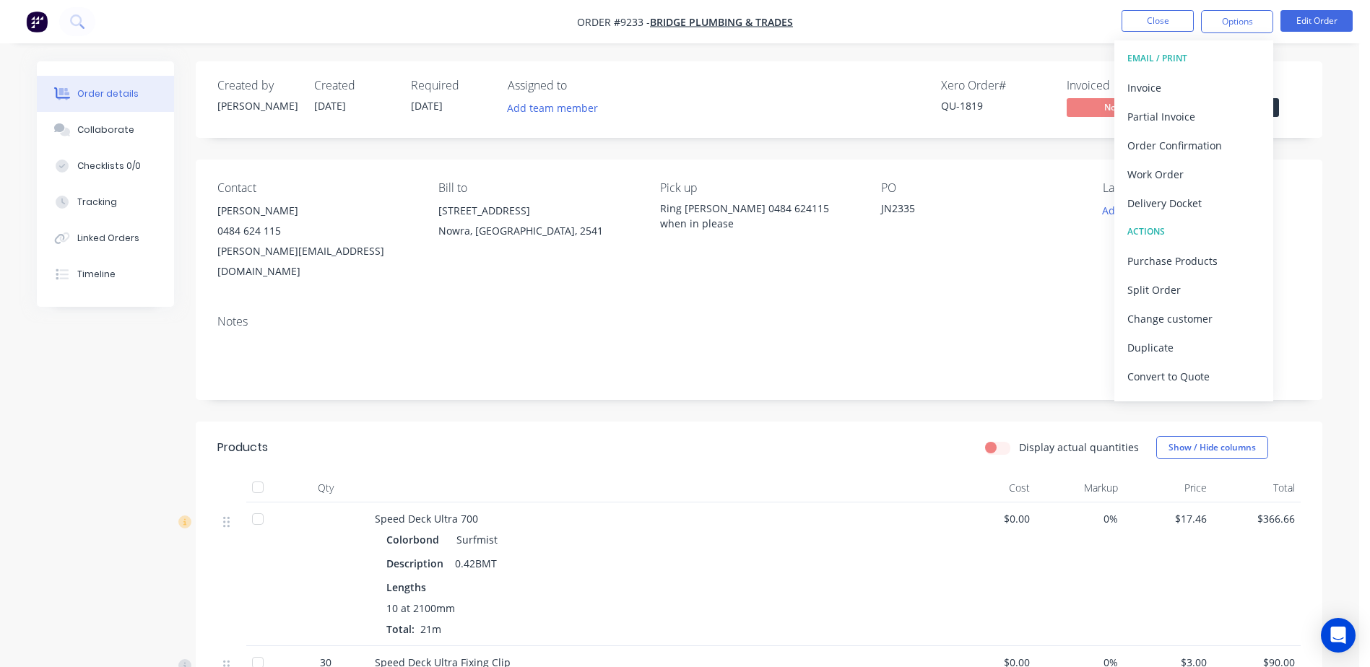
click at [981, 236] on div "PO JN2335" at bounding box center [980, 231] width 198 height 100
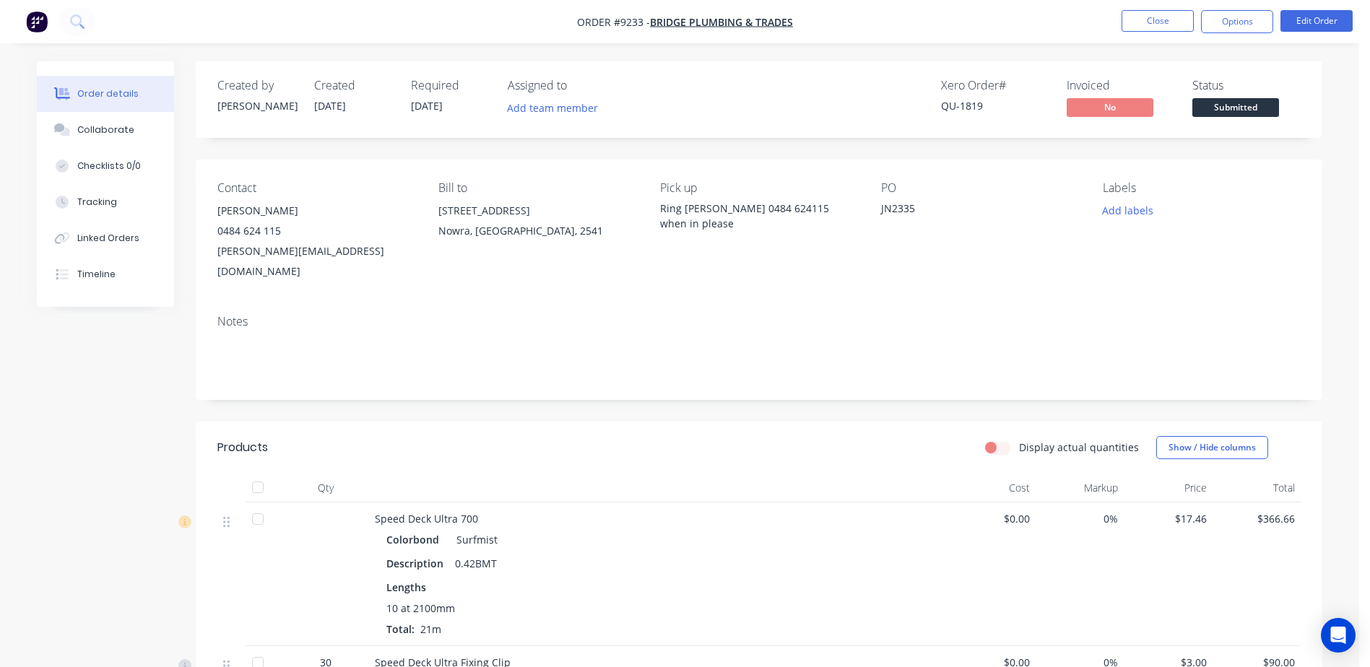
click at [1243, 105] on span "Submitted" at bounding box center [1235, 107] width 87 height 18
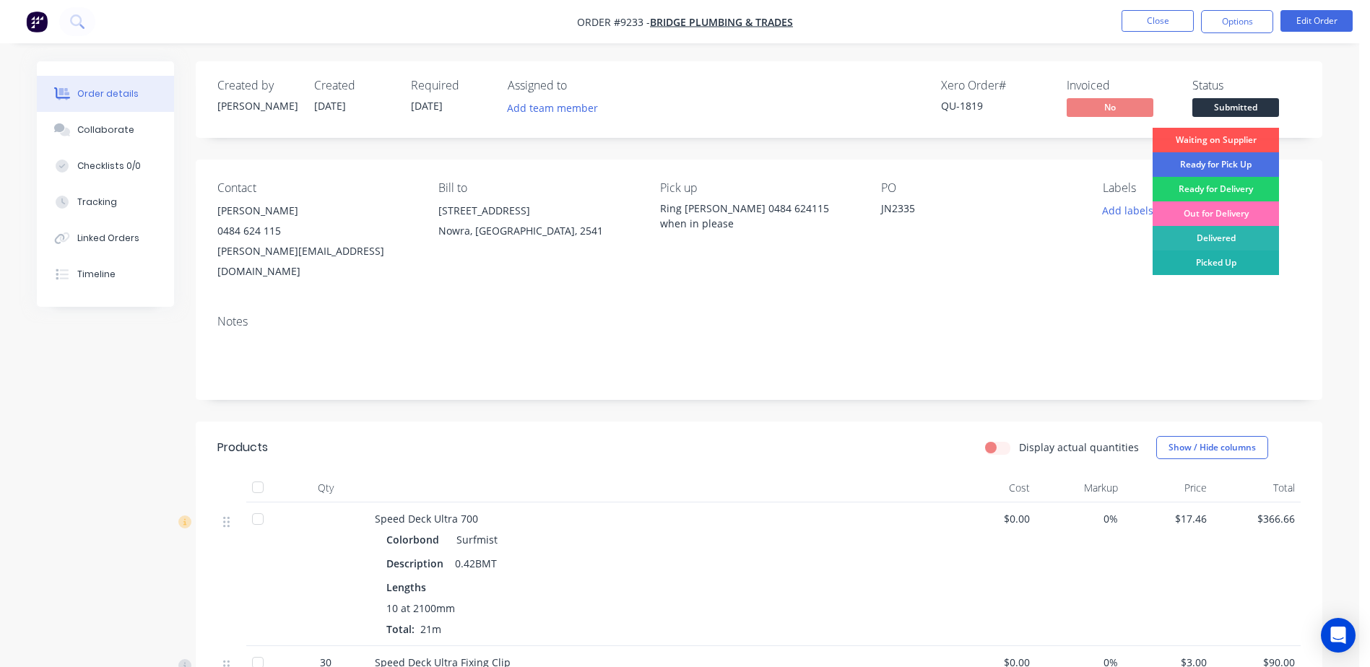
click at [1219, 261] on div "Picked Up" at bounding box center [1215, 263] width 126 height 25
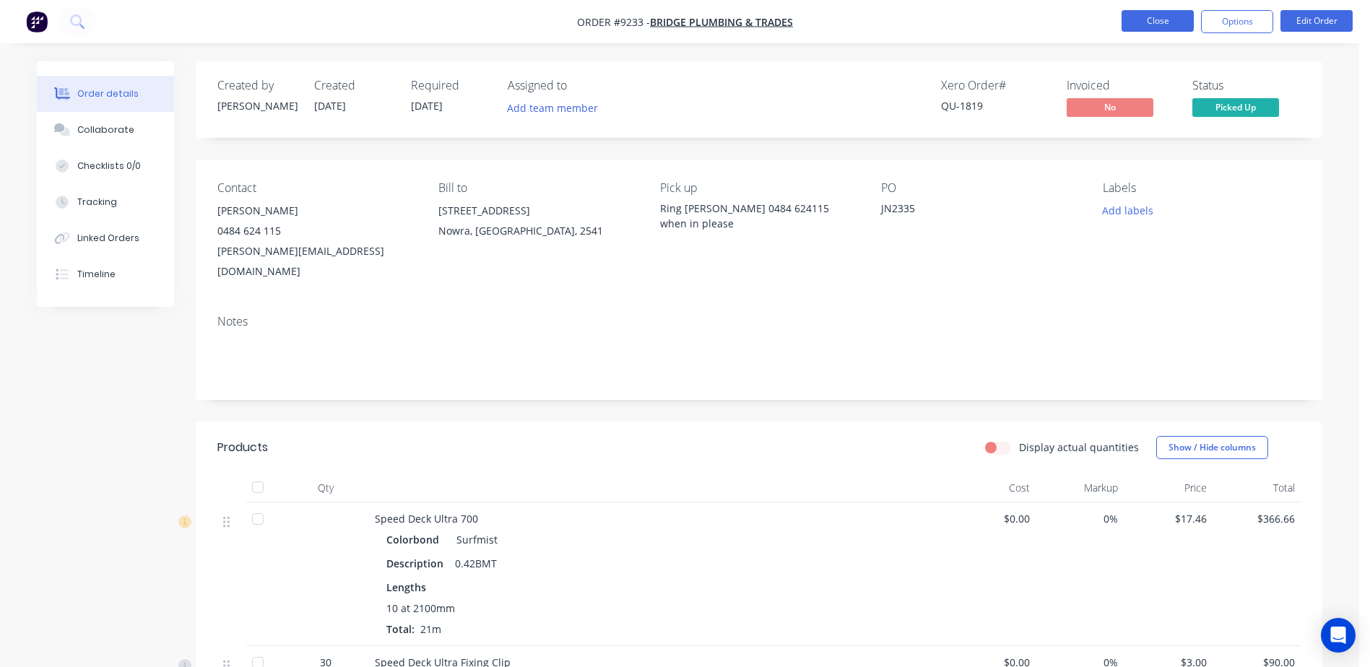
click at [1153, 15] on button "Close" at bounding box center [1157, 21] width 72 height 22
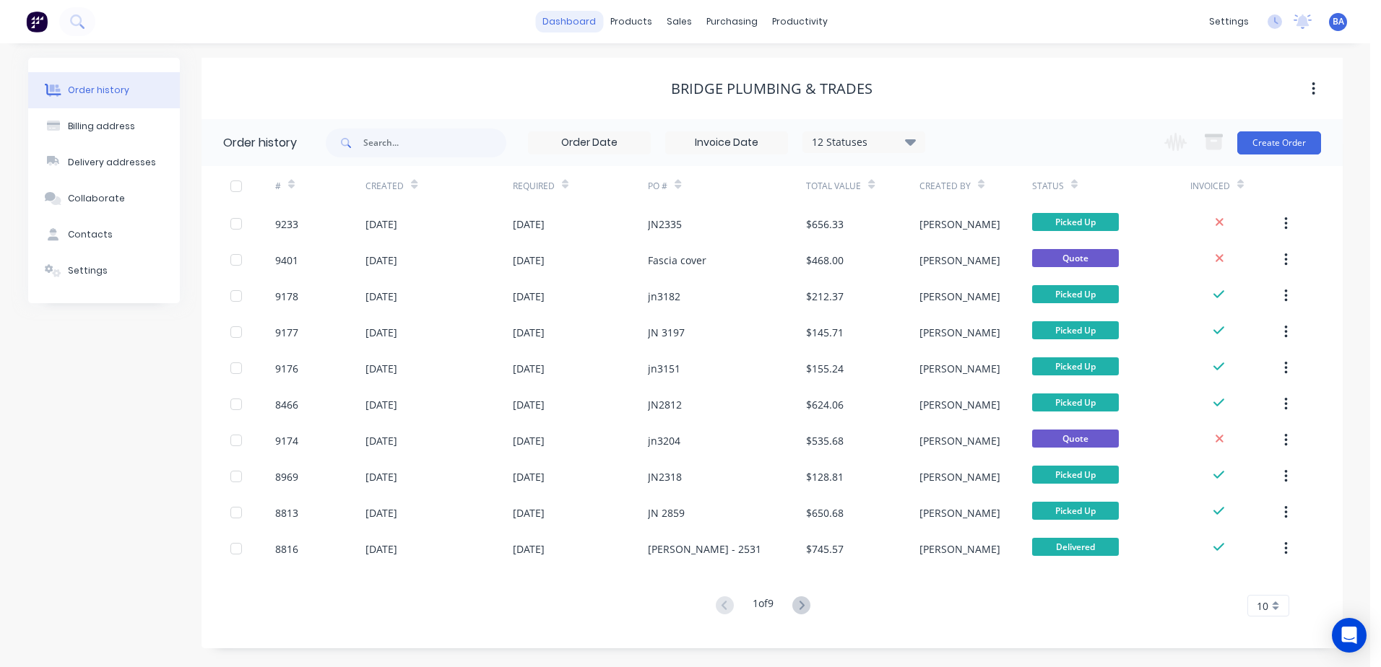
click at [568, 22] on link "dashboard" at bounding box center [569, 22] width 68 height 22
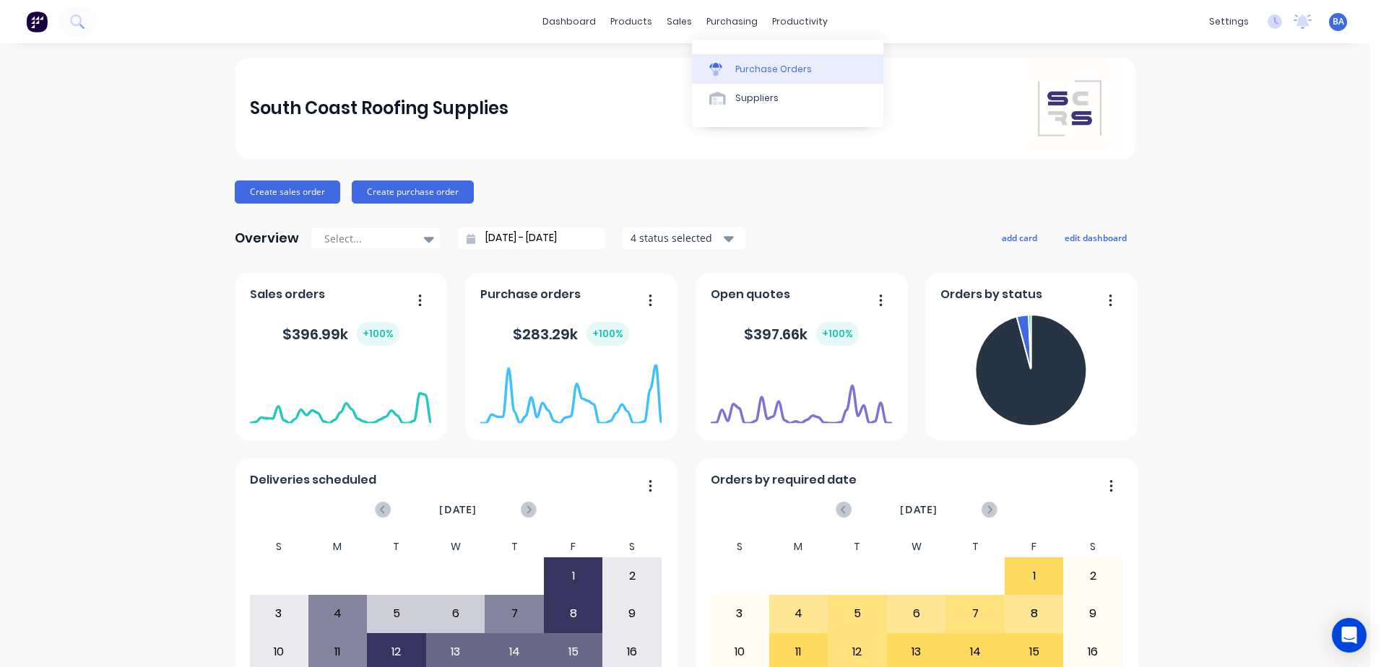
click at [724, 67] on div at bounding box center [720, 69] width 22 height 13
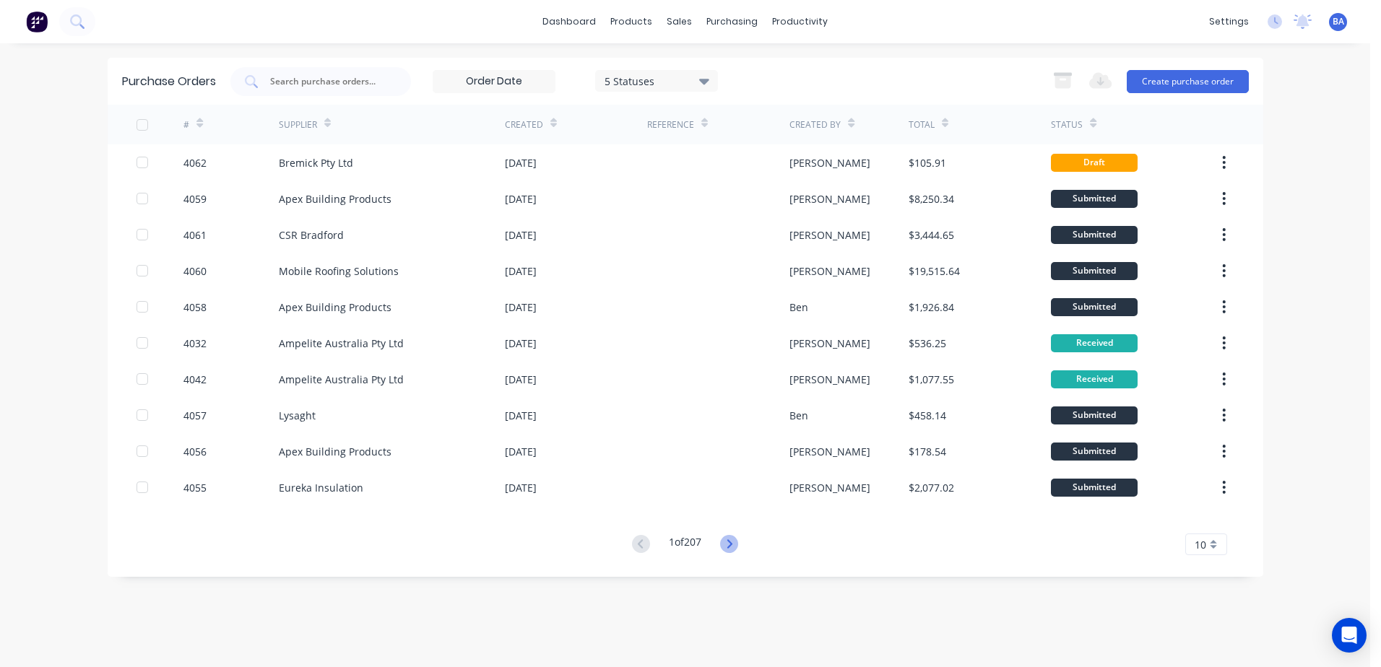
click at [732, 542] on icon at bounding box center [729, 543] width 5 height 9
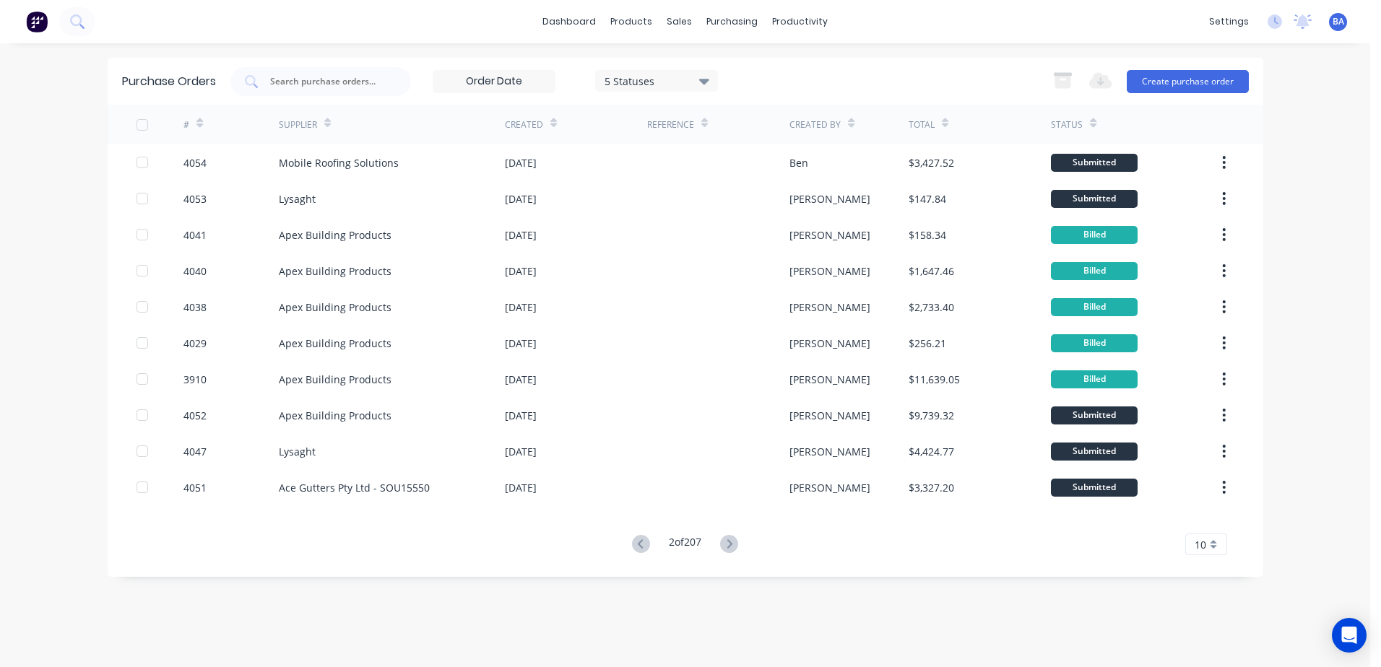
click at [732, 542] on icon at bounding box center [729, 543] width 5 height 9
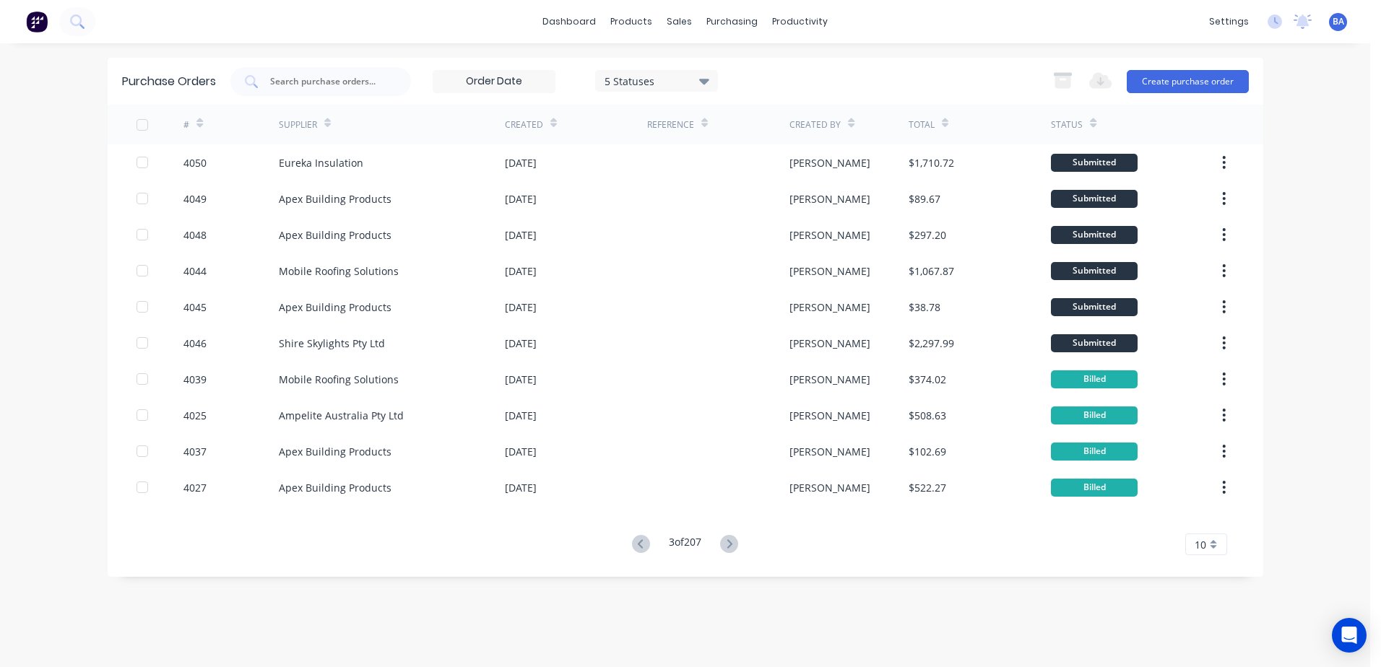
click at [732, 542] on icon at bounding box center [729, 543] width 5 height 9
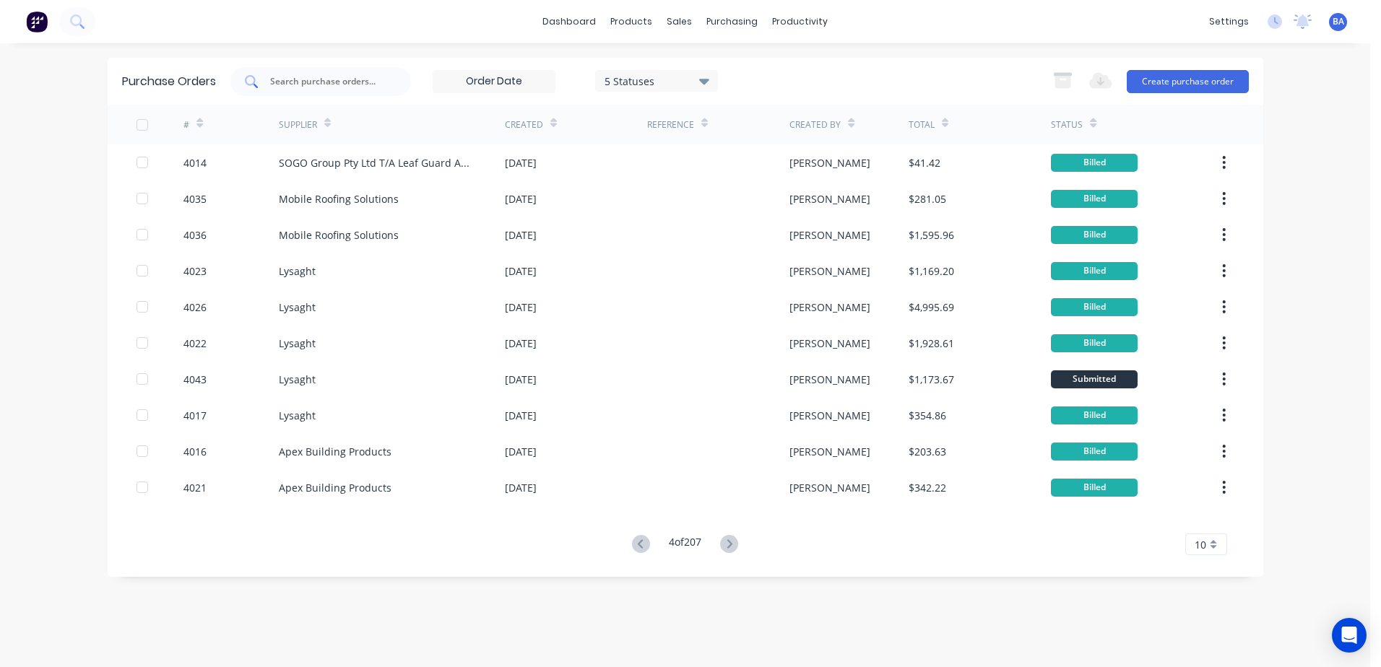
click at [322, 79] on input "text" at bounding box center [329, 81] width 120 height 14
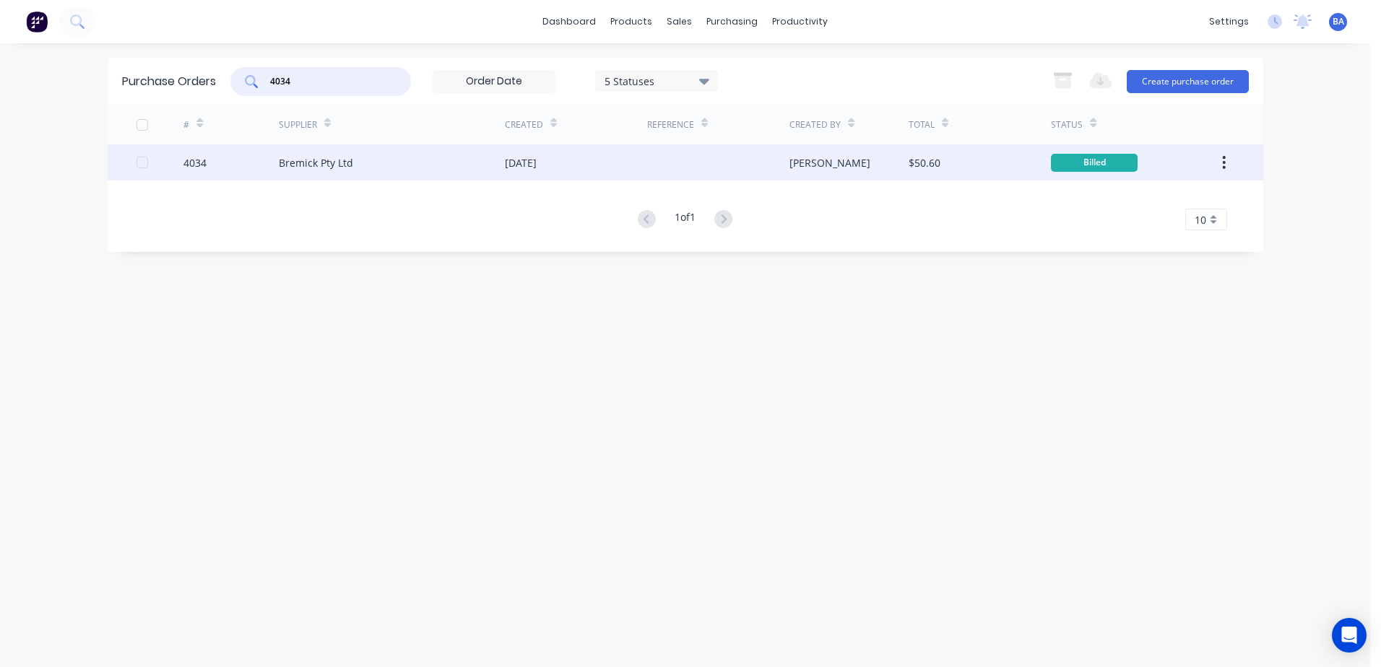
type input "4034"
click at [594, 161] on div "[DATE]" at bounding box center [576, 162] width 142 height 36
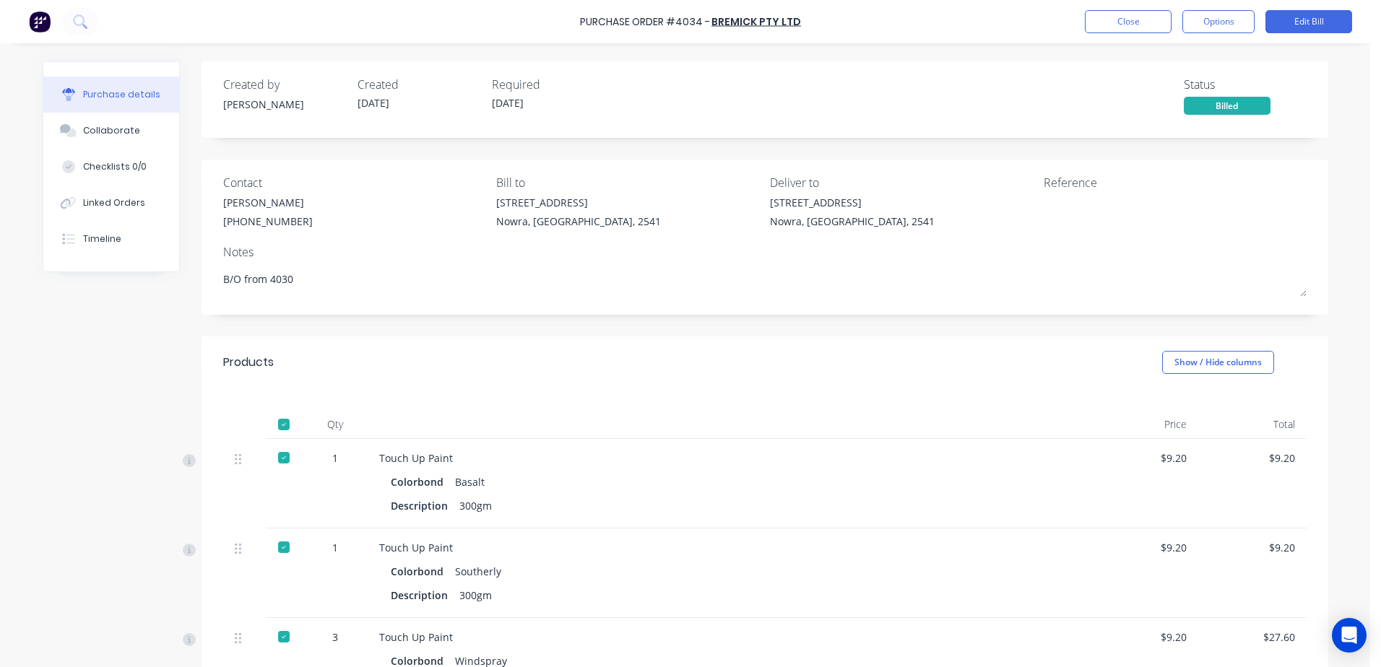
click at [1212, 105] on div "Billed" at bounding box center [1227, 106] width 87 height 18
click at [1253, 105] on div "Billed" at bounding box center [1227, 106] width 87 height 18
click at [1205, 25] on button "Options" at bounding box center [1218, 21] width 72 height 23
click at [1266, 211] on div at bounding box center [1174, 213] width 263 height 36
click at [1220, 105] on div "Billed" at bounding box center [1227, 106] width 87 height 18
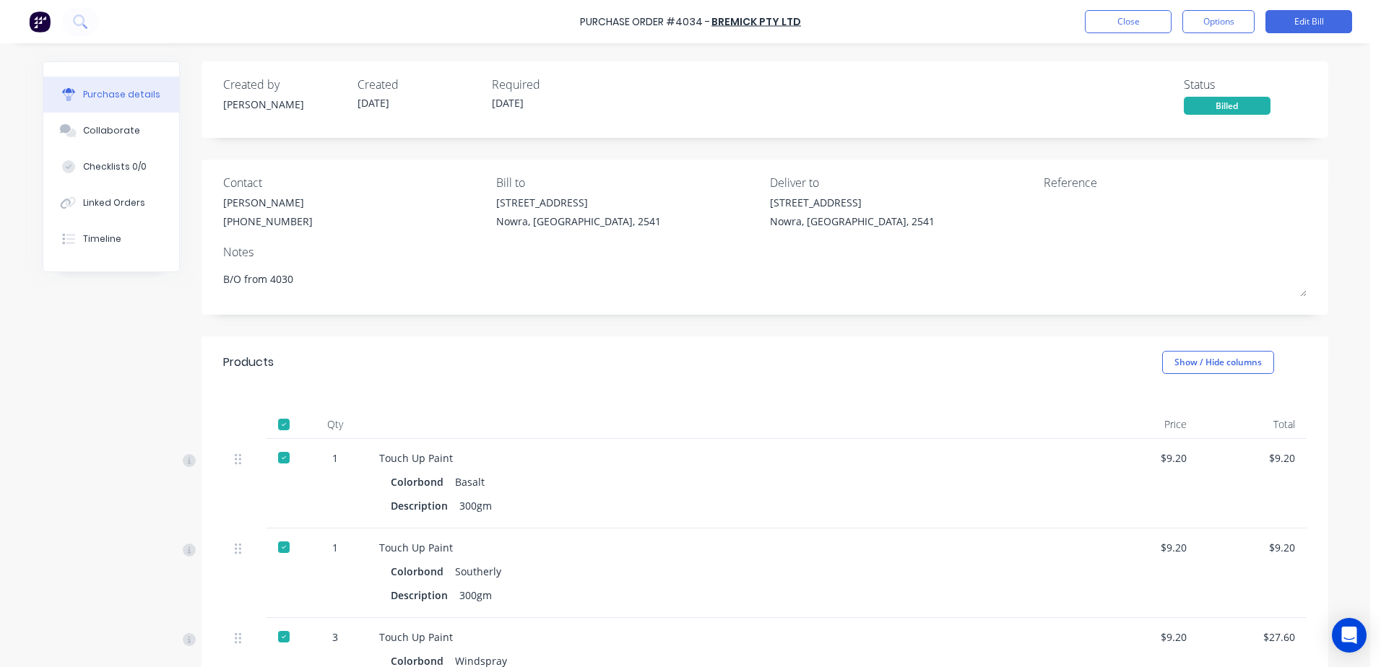
click at [1249, 103] on div "Billed" at bounding box center [1227, 106] width 87 height 18
click at [1193, 107] on div "Billed" at bounding box center [1227, 106] width 87 height 18
click at [1145, 17] on button "Close" at bounding box center [1128, 21] width 87 height 23
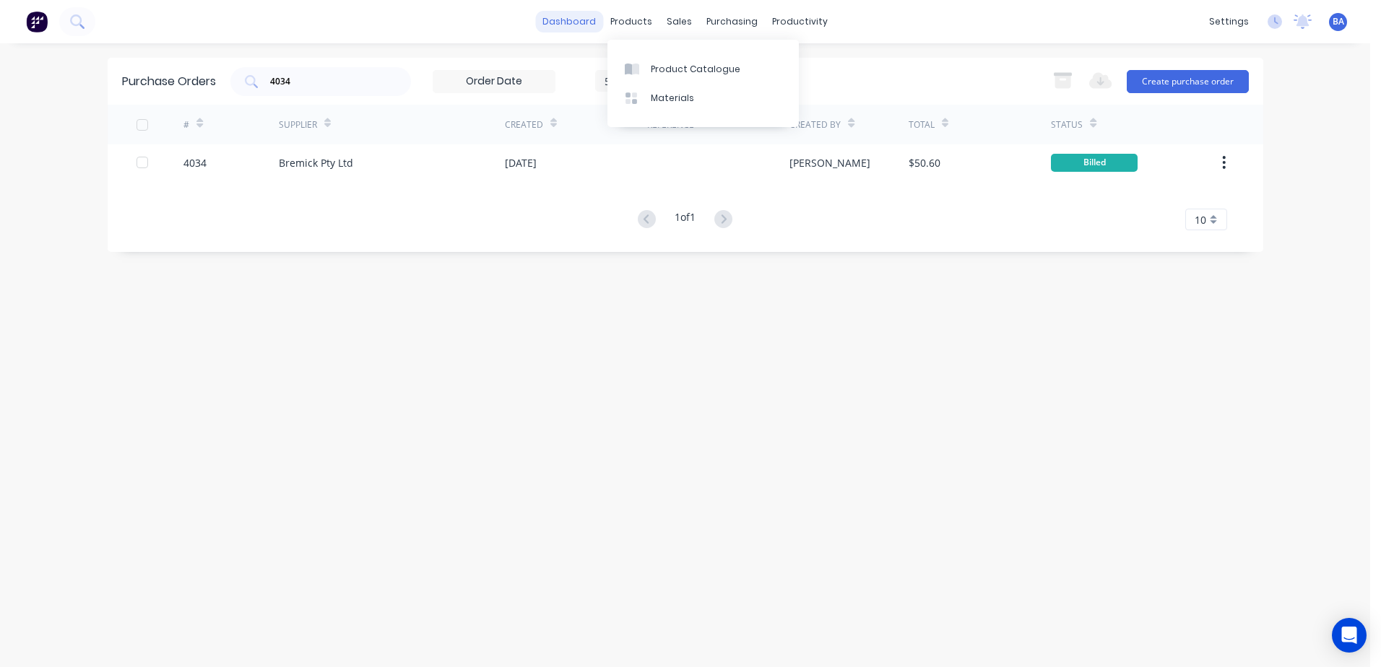
click at [598, 24] on link "dashboard" at bounding box center [569, 22] width 68 height 22
